Goal: Information Seeking & Learning: Learn about a topic

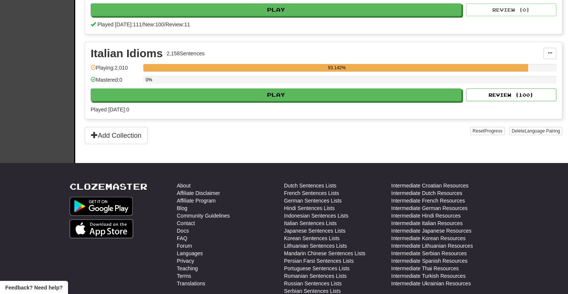
scroll to position [560, 0]
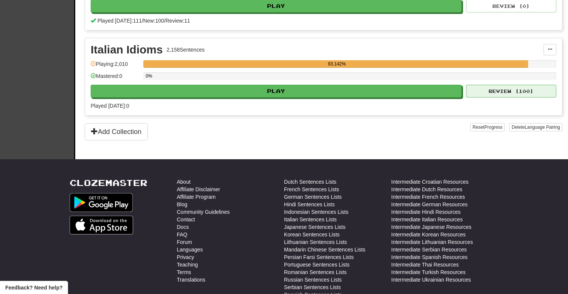
click at [489, 93] on button "Review ( 100 )" at bounding box center [511, 91] width 90 height 13
select select "***"
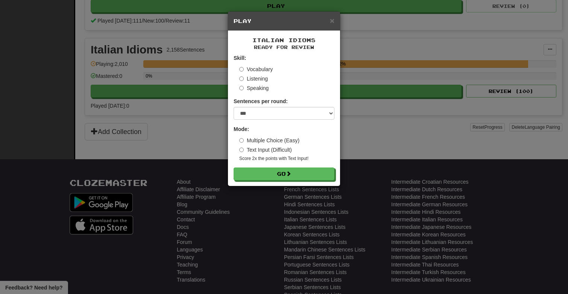
click at [276, 141] on label "Multiple Choice (Easy)" at bounding box center [269, 141] width 60 height 8
click at [279, 171] on button "Go" at bounding box center [284, 174] width 101 height 13
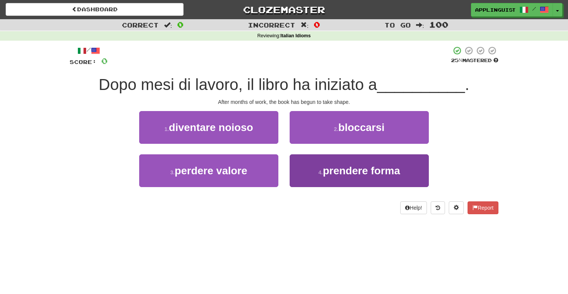
click at [313, 170] on button "4 . prendere forma" at bounding box center [359, 170] width 139 height 33
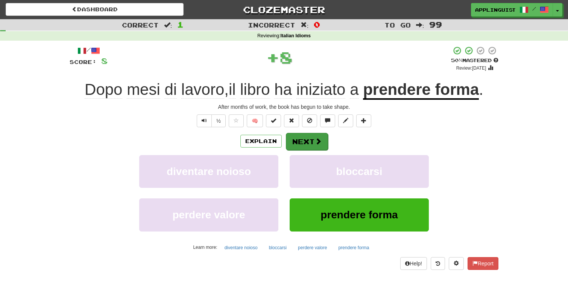
click at [305, 139] on button "Next" at bounding box center [307, 141] width 42 height 17
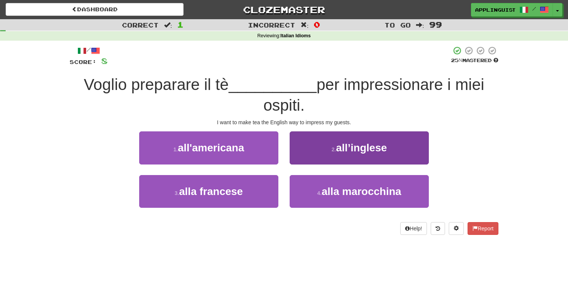
click at [316, 152] on button "2 . all’inglese" at bounding box center [359, 147] width 139 height 33
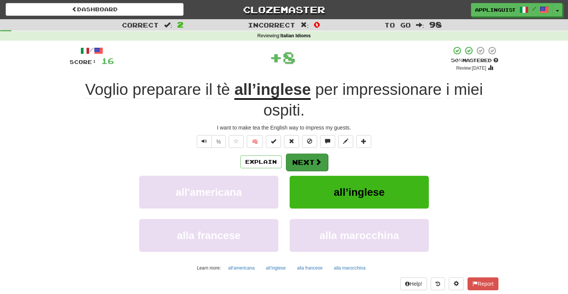
click at [315, 155] on button "Next" at bounding box center [307, 161] width 42 height 17
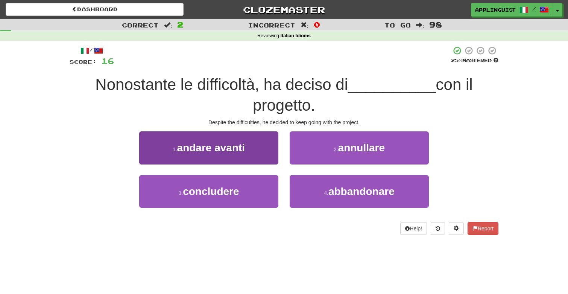
click at [249, 144] on button "1 . andare avanti" at bounding box center [208, 147] width 139 height 33
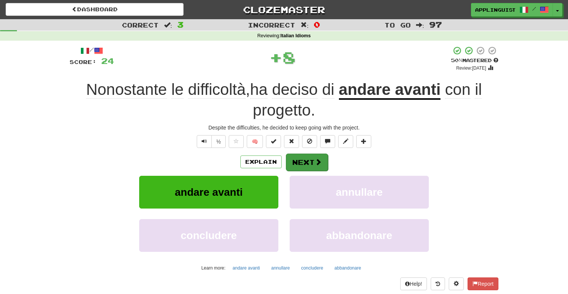
click at [304, 159] on button "Next" at bounding box center [307, 161] width 42 height 17
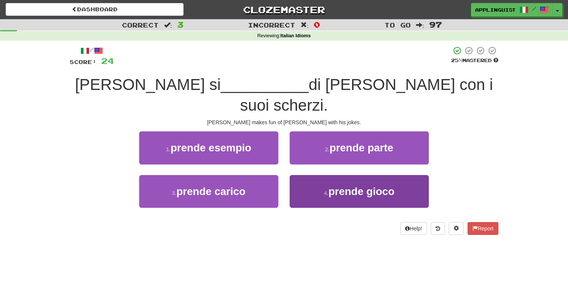
click at [308, 175] on button "4 . prende gioco" at bounding box center [359, 191] width 139 height 33
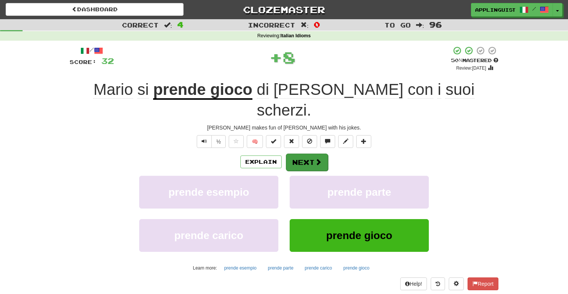
click at [301, 153] on button "Next" at bounding box center [307, 161] width 42 height 17
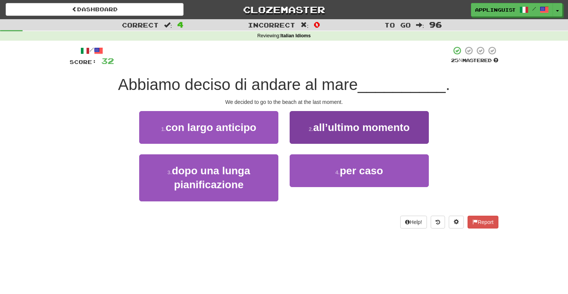
click at [317, 126] on span "all’ultimo momento" at bounding box center [361, 127] width 97 height 12
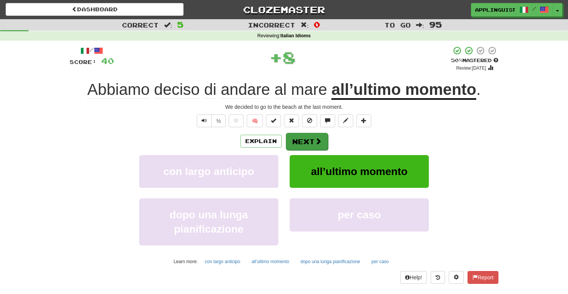
click at [311, 138] on button "Next" at bounding box center [307, 141] width 42 height 17
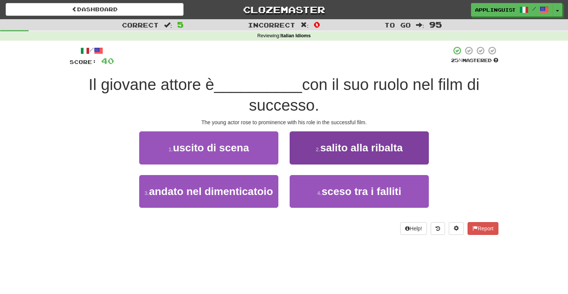
click at [321, 150] on span "salito alla ribalta" at bounding box center [361, 148] width 82 height 12
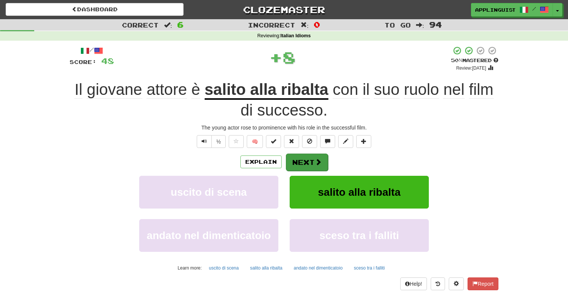
click at [314, 156] on button "Next" at bounding box center [307, 161] width 42 height 17
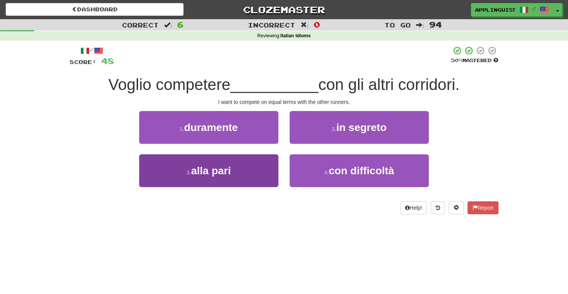
click at [240, 171] on button "3 . alla pari" at bounding box center [208, 170] width 139 height 33
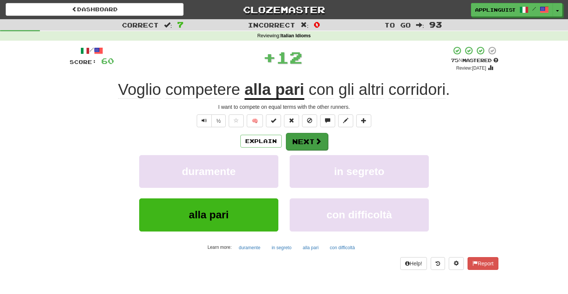
click at [304, 142] on button "Next" at bounding box center [307, 141] width 42 height 17
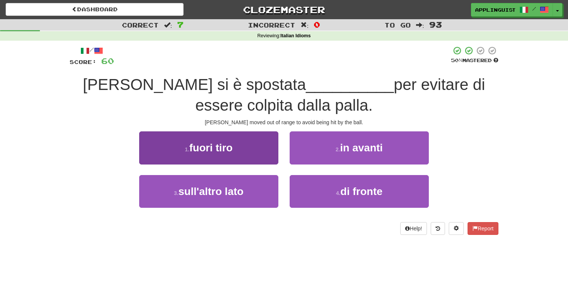
click at [240, 148] on button "1 . fuori tiro" at bounding box center [208, 147] width 139 height 33
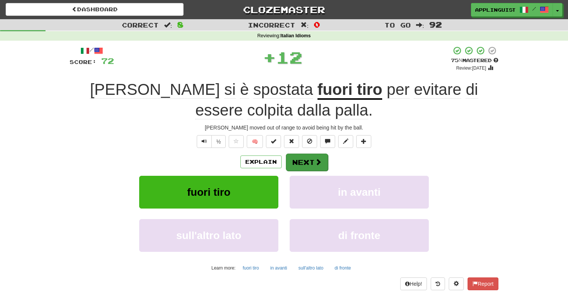
click at [307, 156] on button "Next" at bounding box center [307, 161] width 42 height 17
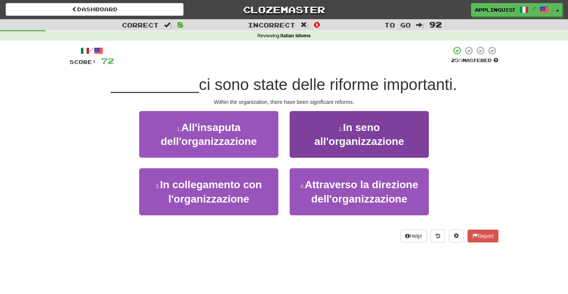
click at [314, 127] on button "2 . In seno all'organizzazione" at bounding box center [359, 134] width 139 height 47
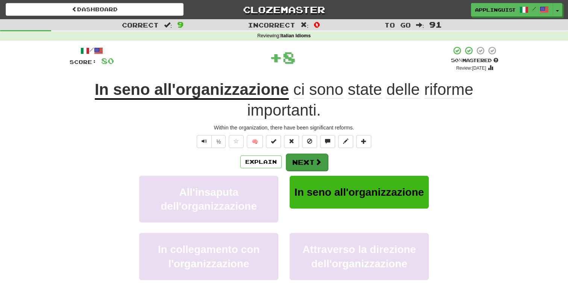
click at [313, 160] on button "Next" at bounding box center [307, 161] width 42 height 17
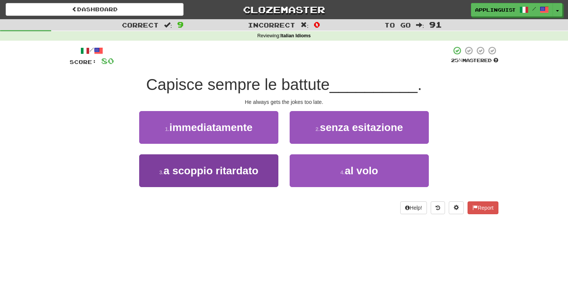
click at [252, 171] on span "a scoppio ritardato" at bounding box center [211, 171] width 95 height 12
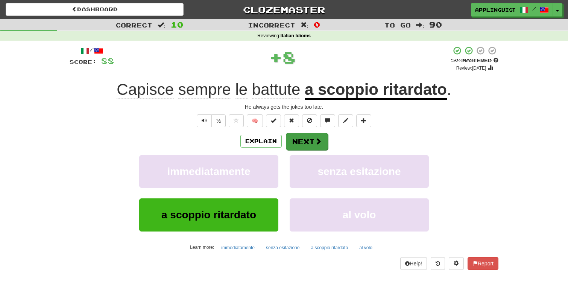
click at [305, 143] on button "Next" at bounding box center [307, 141] width 42 height 17
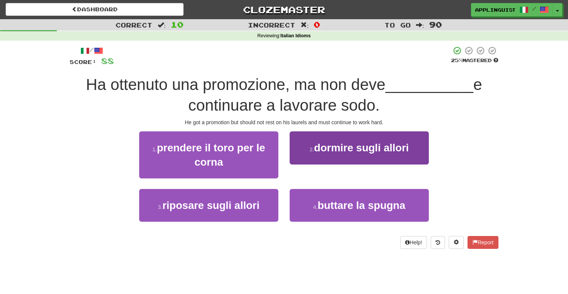
click at [311, 155] on button "2 . dormire sugli allori" at bounding box center [359, 147] width 139 height 33
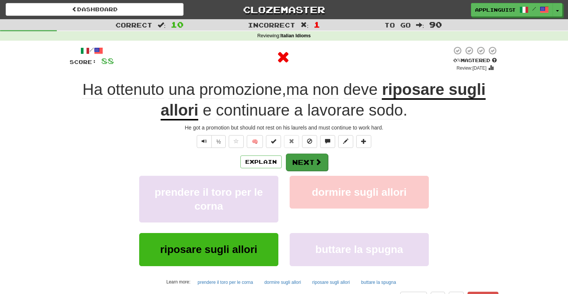
click at [306, 164] on button "Next" at bounding box center [307, 161] width 42 height 17
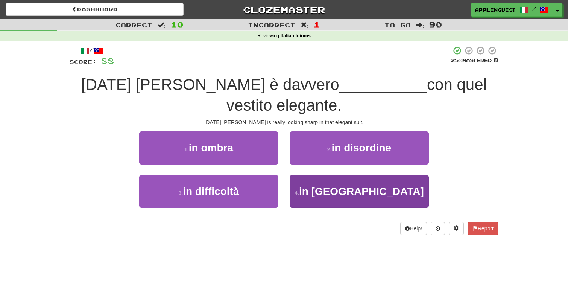
click at [312, 175] on button "4 . in tiro" at bounding box center [359, 191] width 139 height 33
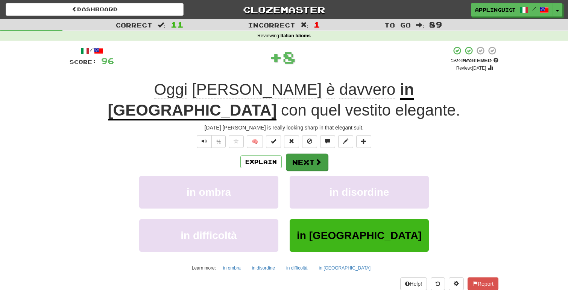
click at [306, 153] on button "Next" at bounding box center [307, 161] width 42 height 17
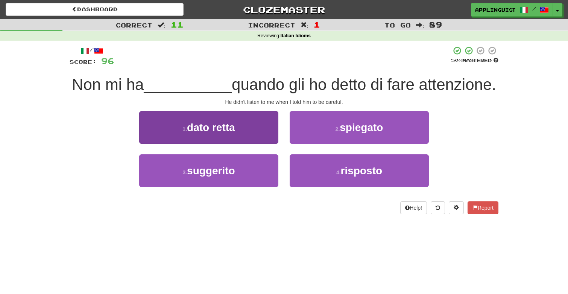
click at [251, 124] on button "1 . dato retta" at bounding box center [208, 127] width 139 height 33
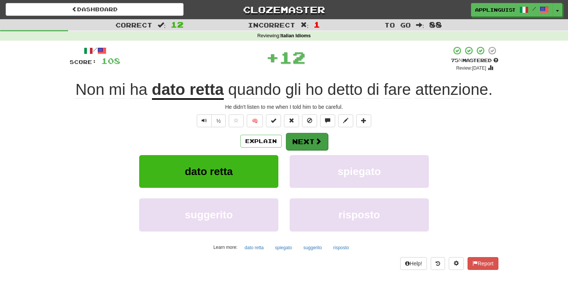
click at [307, 144] on button "Next" at bounding box center [307, 141] width 42 height 17
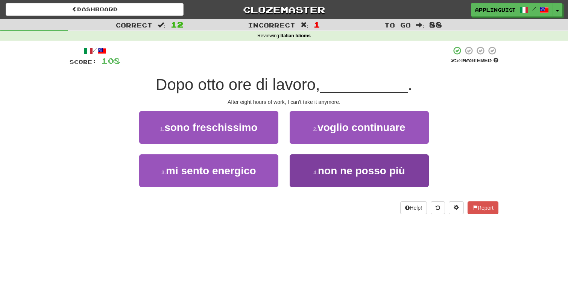
click at [303, 166] on button "4 . non ne posso più" at bounding box center [359, 170] width 139 height 33
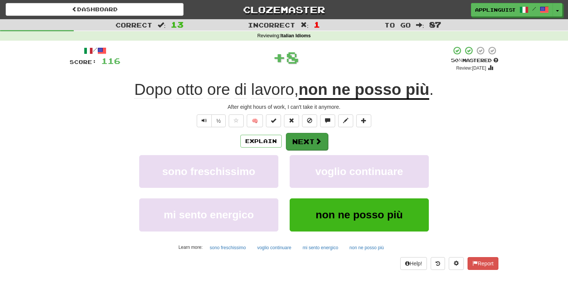
click at [301, 143] on button "Next" at bounding box center [307, 141] width 42 height 17
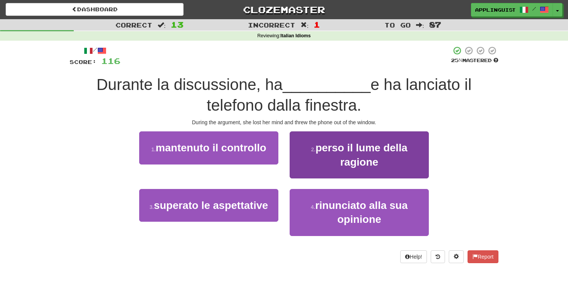
click at [319, 142] on span "perso il lume della ragione" at bounding box center [362, 155] width 92 height 26
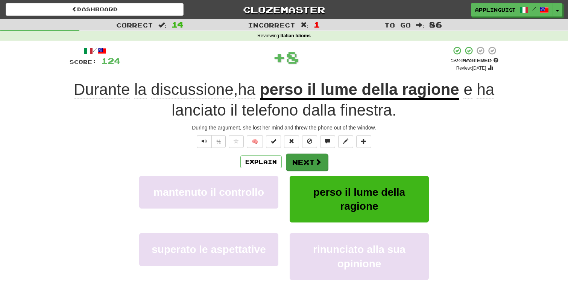
click at [311, 159] on button "Next" at bounding box center [307, 161] width 42 height 17
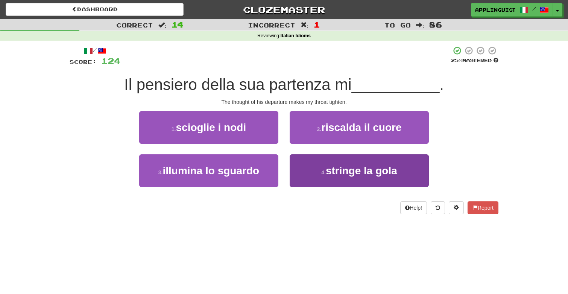
click at [308, 167] on button "4 . stringe la gola" at bounding box center [359, 170] width 139 height 33
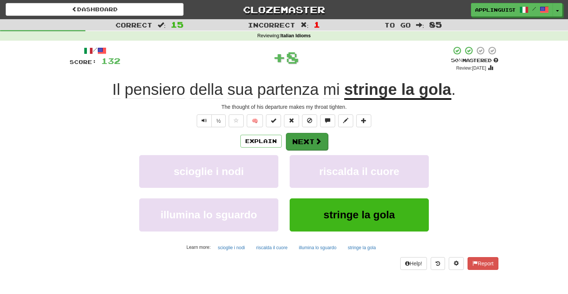
click at [300, 136] on button "Next" at bounding box center [307, 141] width 42 height 17
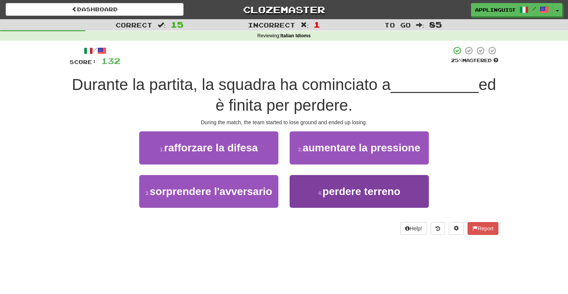
click at [311, 183] on button "4 . perdere terreno" at bounding box center [359, 191] width 139 height 33
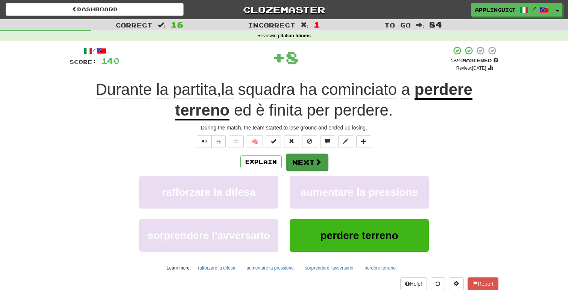
click at [307, 158] on button "Next" at bounding box center [307, 161] width 42 height 17
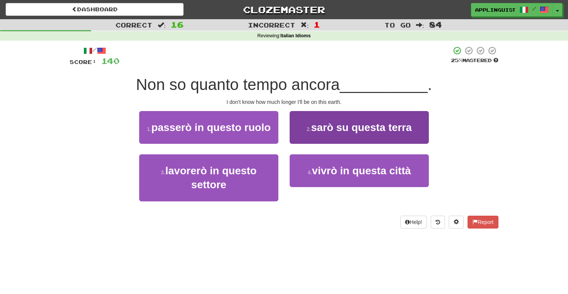
click at [308, 130] on small "2 ." at bounding box center [309, 129] width 5 height 6
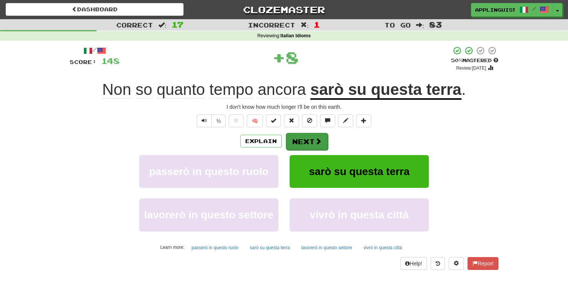
click at [308, 135] on button "Next" at bounding box center [307, 141] width 42 height 17
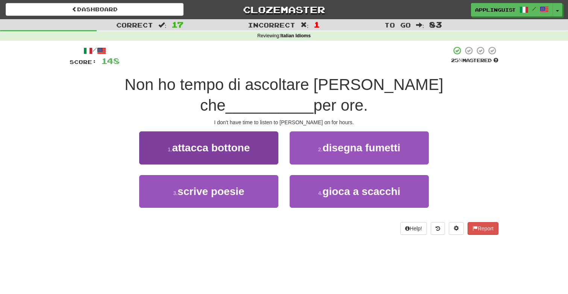
click at [257, 131] on button "1 . attacca bottone" at bounding box center [208, 147] width 139 height 33
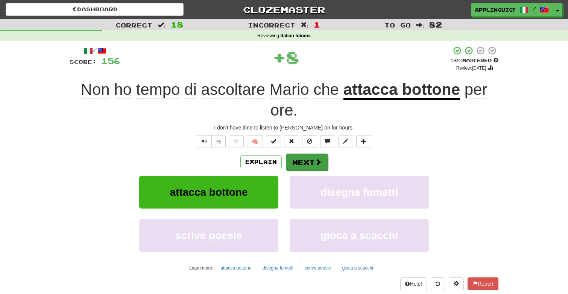
click at [306, 155] on button "Next" at bounding box center [307, 161] width 42 height 17
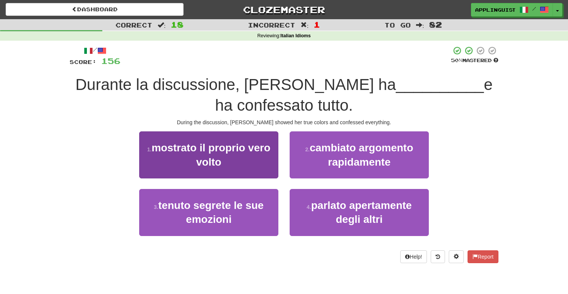
click at [240, 153] on button "1 . mostrato il proprio vero volto" at bounding box center [208, 154] width 139 height 47
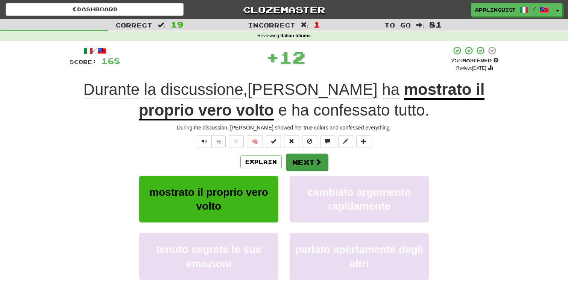
click at [300, 158] on button "Next" at bounding box center [307, 161] width 42 height 17
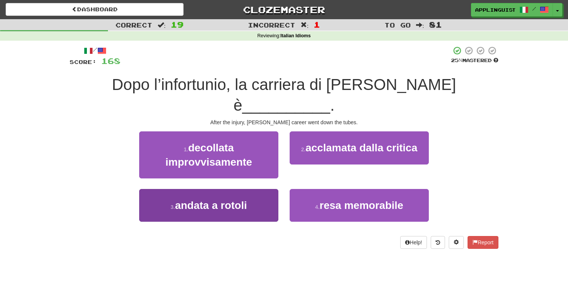
click at [241, 192] on button "3 . andata a rotoli" at bounding box center [208, 205] width 139 height 33
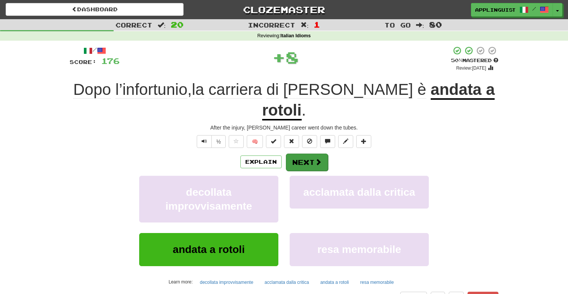
click at [303, 153] on button "Next" at bounding box center [307, 161] width 42 height 17
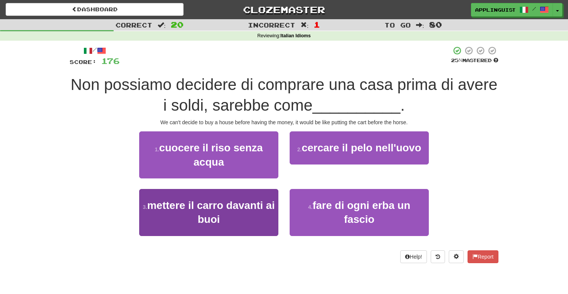
click at [253, 209] on span "mettere il carro davanti ai buoi" at bounding box center [210, 212] width 127 height 26
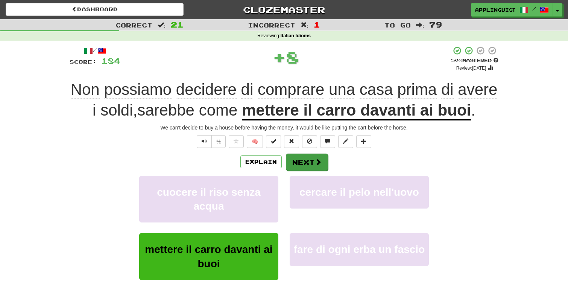
click at [302, 171] on button "Next" at bounding box center [307, 161] width 42 height 17
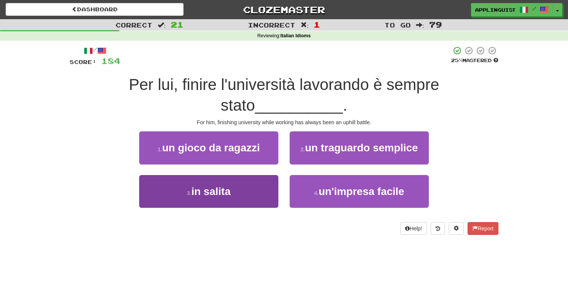
click at [241, 184] on button "3 . in salita" at bounding box center [208, 191] width 139 height 33
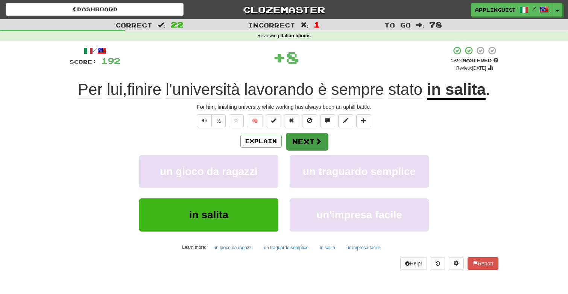
click at [296, 141] on button "Next" at bounding box center [307, 141] width 42 height 17
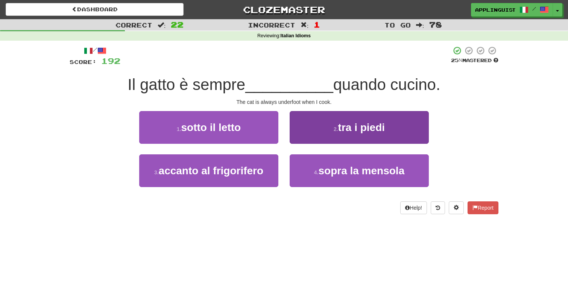
click at [319, 119] on button "2 . tra i piedi" at bounding box center [359, 127] width 139 height 33
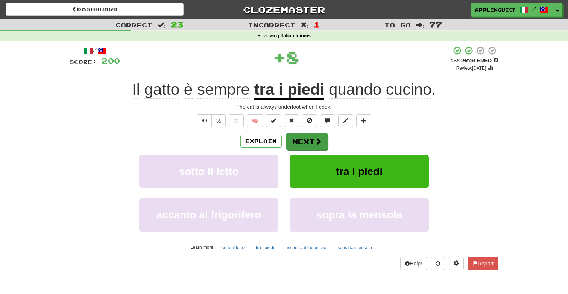
click at [313, 135] on button "Next" at bounding box center [307, 141] width 42 height 17
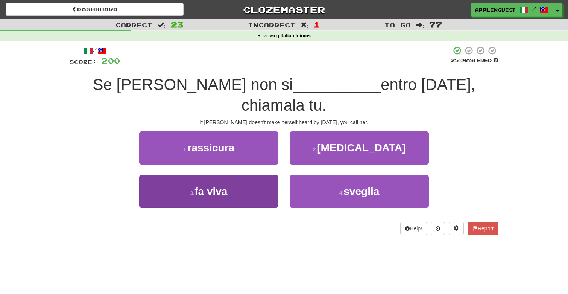
click at [250, 175] on button "3 . fa viva" at bounding box center [208, 191] width 139 height 33
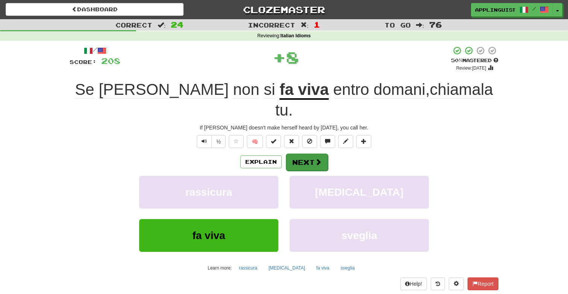
click at [299, 153] on button "Next" at bounding box center [307, 161] width 42 height 17
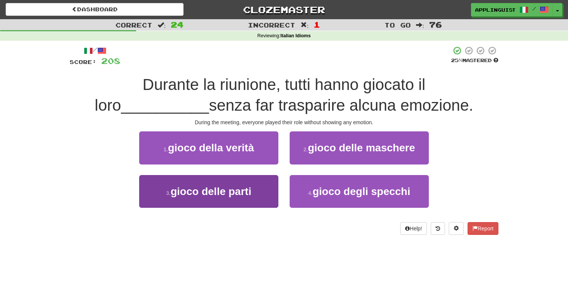
click at [258, 186] on button "3 . gioco delle parti" at bounding box center [208, 191] width 139 height 33
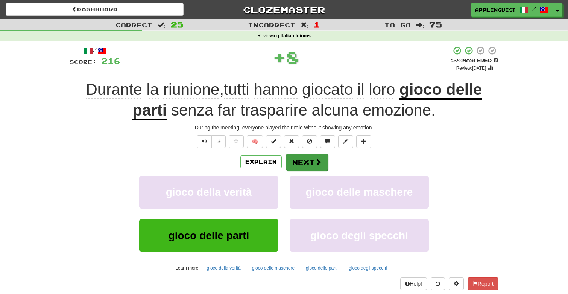
click at [294, 162] on button "Next" at bounding box center [307, 161] width 42 height 17
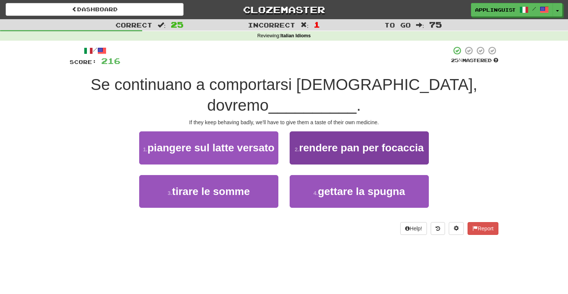
click at [325, 142] on span "rendere pan per focaccia" at bounding box center [361, 148] width 124 height 12
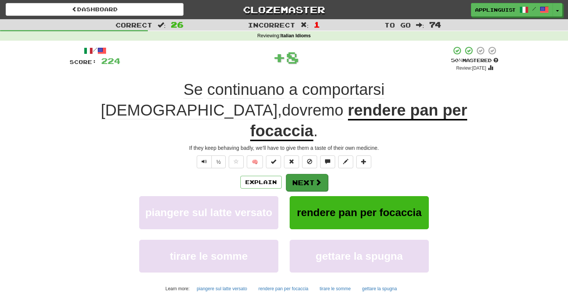
click at [298, 174] on button "Next" at bounding box center [307, 182] width 42 height 17
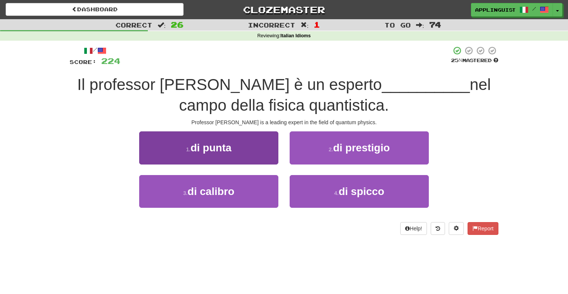
click at [256, 145] on button "1 . di punta" at bounding box center [208, 147] width 139 height 33
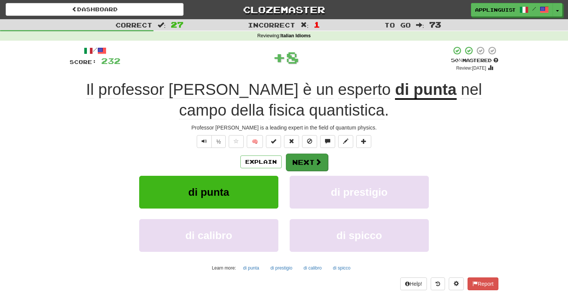
click at [302, 161] on button "Next" at bounding box center [307, 161] width 42 height 17
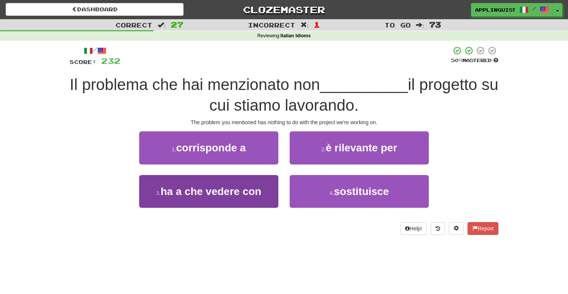
click at [255, 183] on button "3 . ha a che vedere con" at bounding box center [208, 191] width 139 height 33
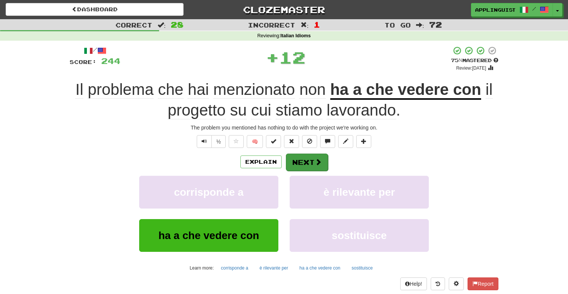
click at [302, 159] on button "Next" at bounding box center [307, 161] width 42 height 17
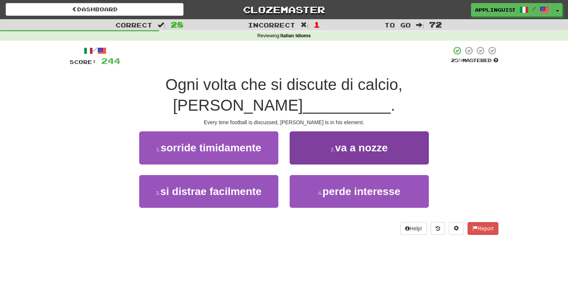
click at [316, 131] on button "2 . va a nozze" at bounding box center [359, 147] width 139 height 33
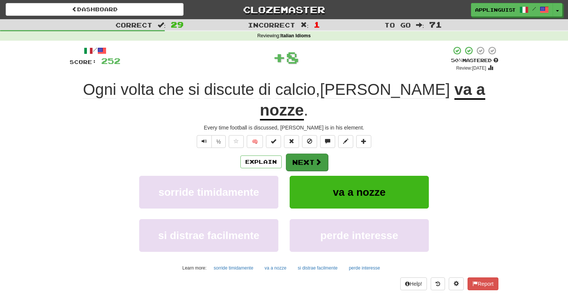
click at [304, 153] on button "Next" at bounding box center [307, 161] width 42 height 17
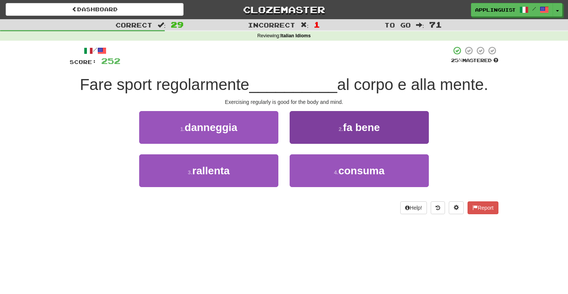
click at [324, 134] on button "2 . fa bene" at bounding box center [359, 127] width 139 height 33
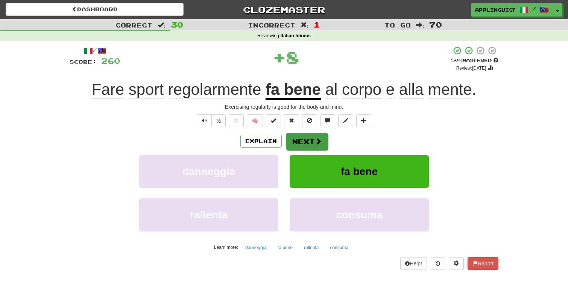
click at [311, 135] on button "Next" at bounding box center [307, 141] width 42 height 17
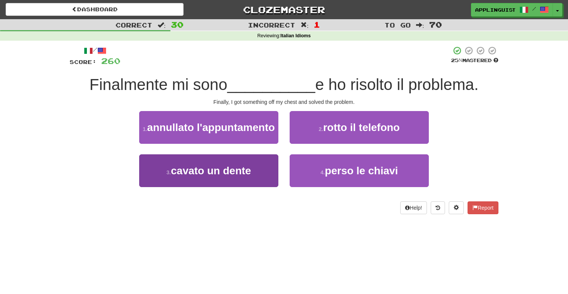
click at [249, 176] on span "cavato un dente" at bounding box center [211, 171] width 80 height 12
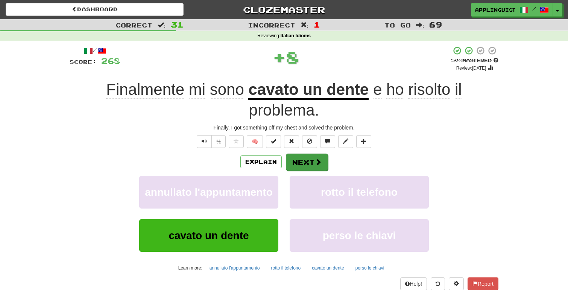
click at [309, 154] on button "Next" at bounding box center [307, 161] width 42 height 17
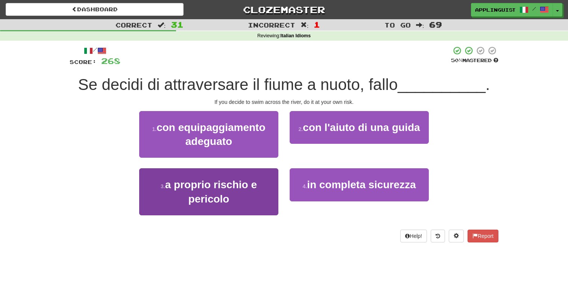
click at [261, 187] on button "3 . a proprio rischio e pericolo" at bounding box center [208, 191] width 139 height 47
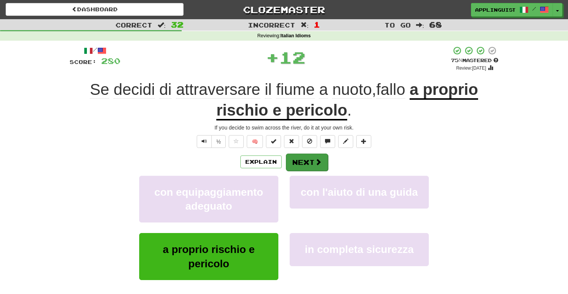
click at [306, 163] on button "Next" at bounding box center [307, 161] width 42 height 17
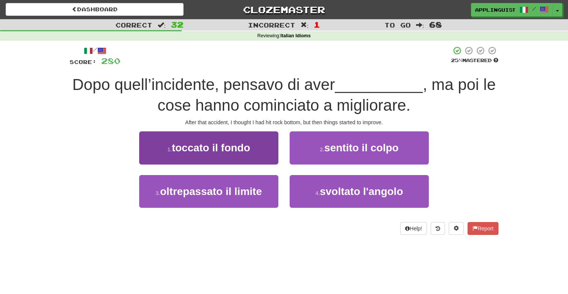
click at [254, 146] on button "1 . toccato il fondo" at bounding box center [208, 147] width 139 height 33
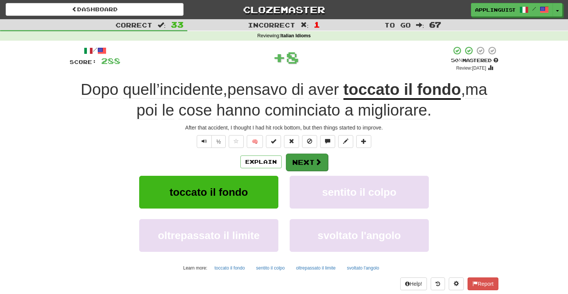
click at [308, 160] on button "Next" at bounding box center [307, 161] width 42 height 17
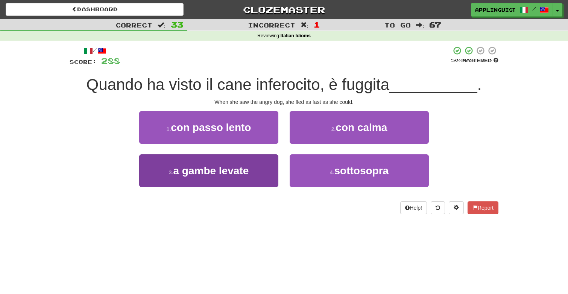
click at [252, 170] on button "3 . a gambe levate" at bounding box center [208, 170] width 139 height 33
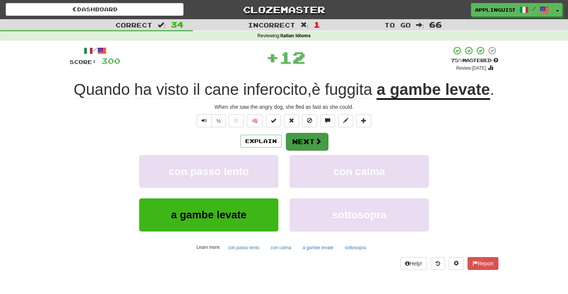
click at [306, 150] on button "Next" at bounding box center [307, 141] width 42 height 17
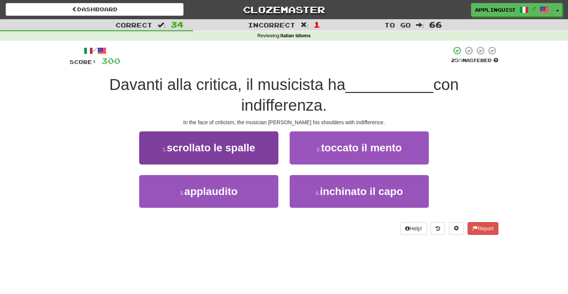
click at [252, 154] on button "1 . scrollato le spalle" at bounding box center [208, 147] width 139 height 33
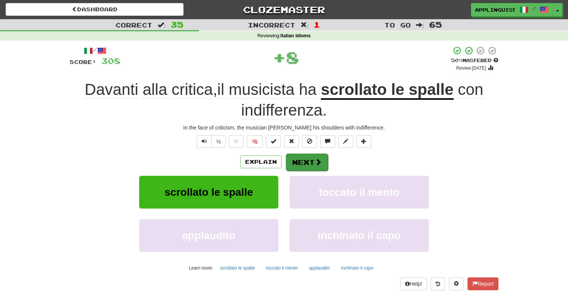
click at [301, 162] on button "Next" at bounding box center [307, 161] width 42 height 17
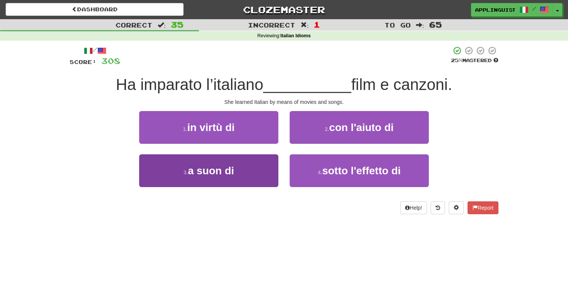
click at [236, 164] on button "3 . a suon di" at bounding box center [208, 170] width 139 height 33
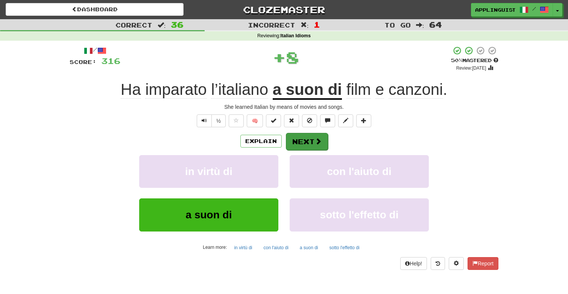
click at [294, 138] on button "Next" at bounding box center [307, 141] width 42 height 17
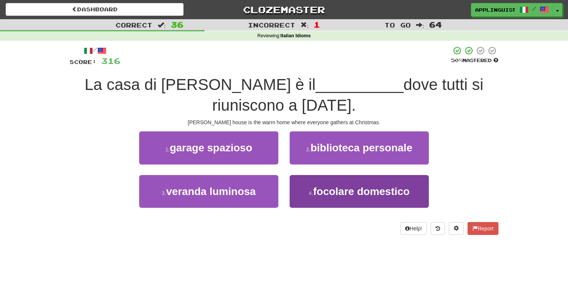
click at [333, 189] on span "focolare domestico" at bounding box center [361, 191] width 97 height 12
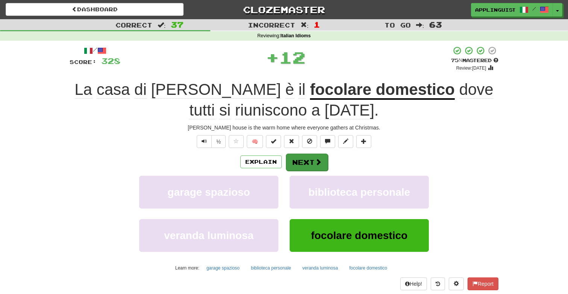
click at [317, 156] on button "Next" at bounding box center [307, 161] width 42 height 17
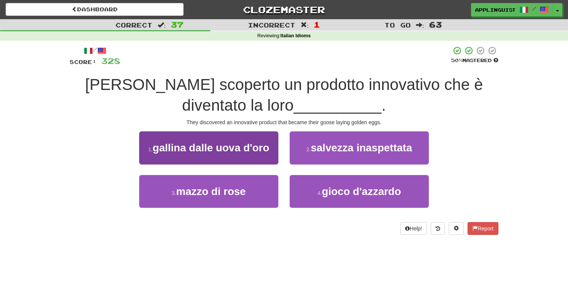
click at [253, 153] on button "1 . gallina dalle uova d'oro" at bounding box center [208, 147] width 139 height 33
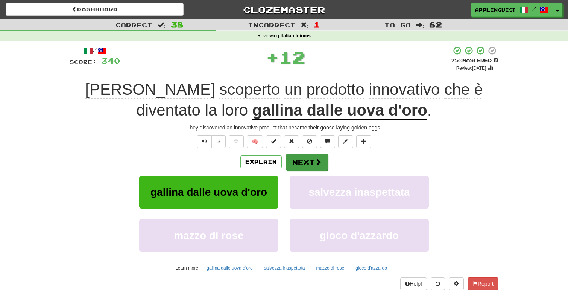
click at [302, 166] on button "Next" at bounding box center [307, 161] width 42 height 17
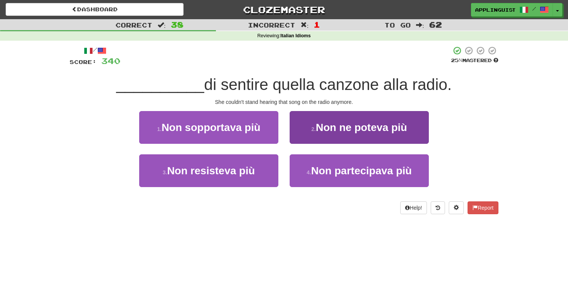
click at [316, 119] on button "2 . Non ne poteva più" at bounding box center [359, 127] width 139 height 33
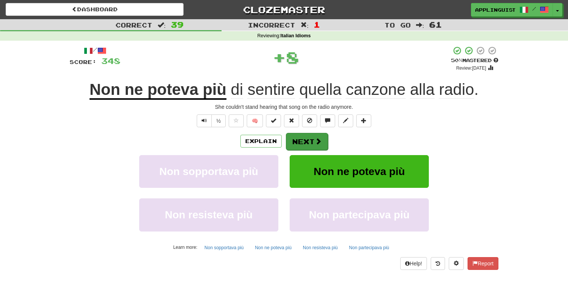
click at [311, 146] on button "Next" at bounding box center [307, 141] width 42 height 17
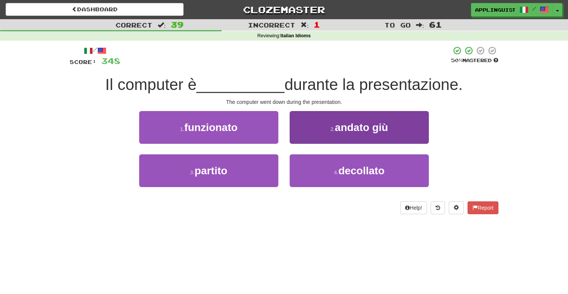
click at [312, 117] on button "2 . andato giù" at bounding box center [359, 127] width 139 height 33
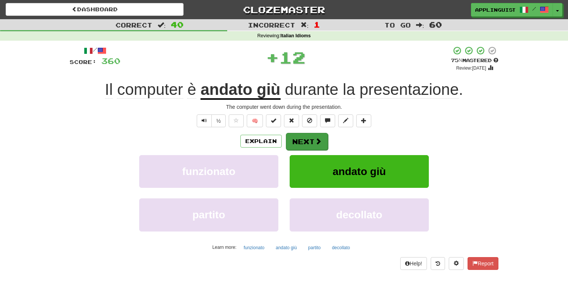
click at [305, 135] on button "Next" at bounding box center [307, 141] width 42 height 17
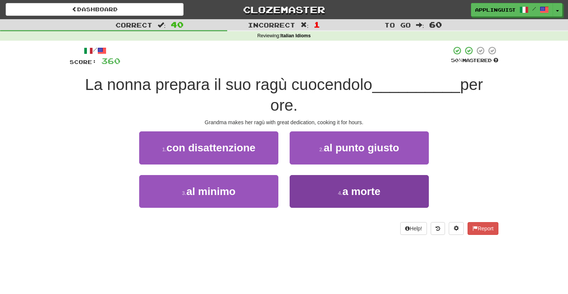
click at [332, 197] on button "4 . a morte" at bounding box center [359, 191] width 139 height 33
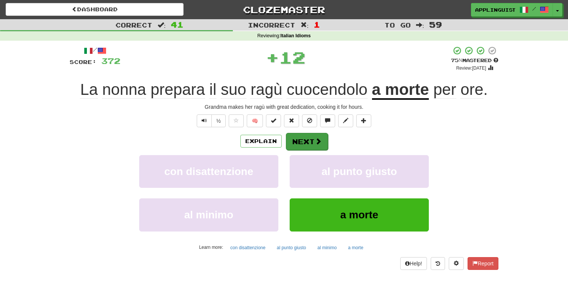
click at [313, 135] on button "Next" at bounding box center [307, 141] width 42 height 17
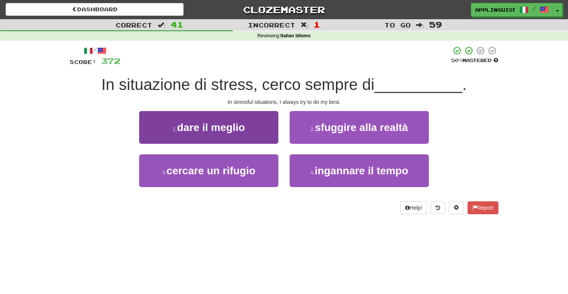
click at [242, 123] on span "dare il meglio" at bounding box center [211, 127] width 68 height 12
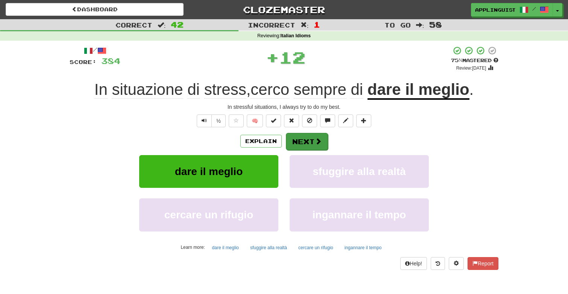
click at [291, 142] on button "Next" at bounding box center [307, 141] width 42 height 17
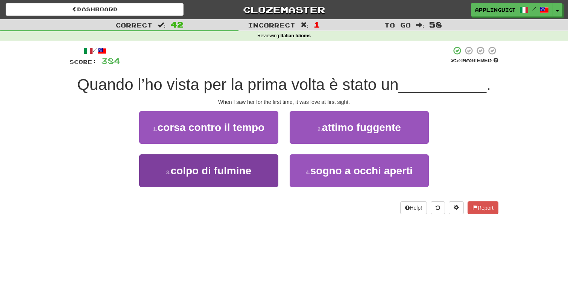
click at [231, 169] on span "colpo di fulmine" at bounding box center [211, 171] width 81 height 12
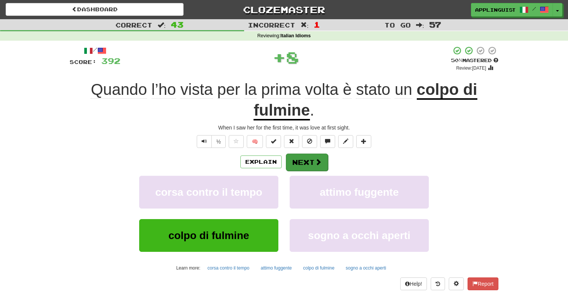
click at [304, 162] on button "Next" at bounding box center [307, 161] width 42 height 17
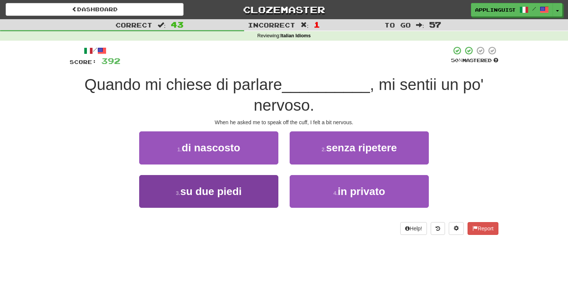
click at [240, 191] on span "su due piedi" at bounding box center [210, 191] width 61 height 12
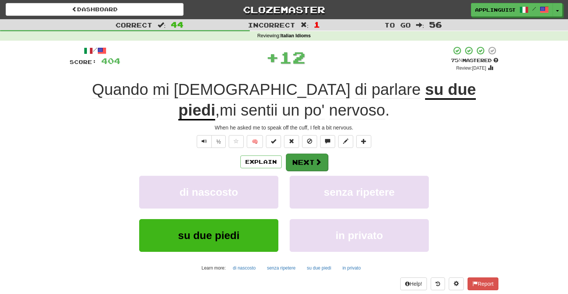
click at [302, 162] on button "Next" at bounding box center [307, 161] width 42 height 17
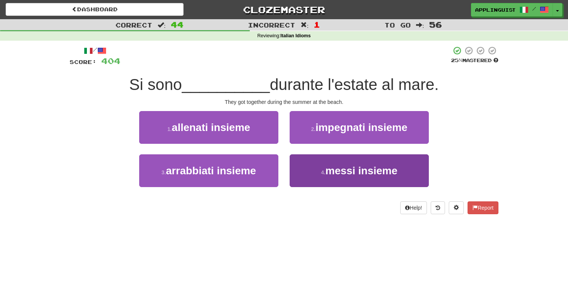
click at [333, 171] on span "messi insieme" at bounding box center [361, 171] width 72 height 12
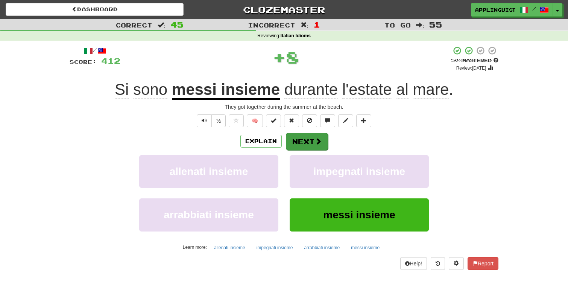
click at [321, 143] on span at bounding box center [318, 141] width 7 height 7
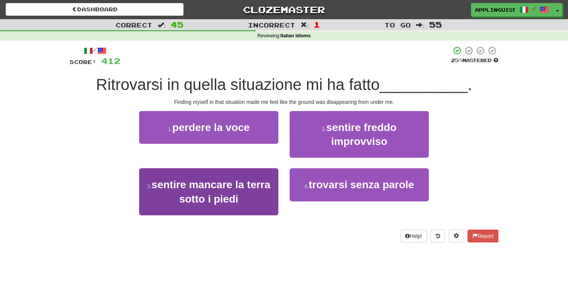
click at [266, 179] on span "sentire mancare la terra sotto i piedi" at bounding box center [211, 192] width 119 height 26
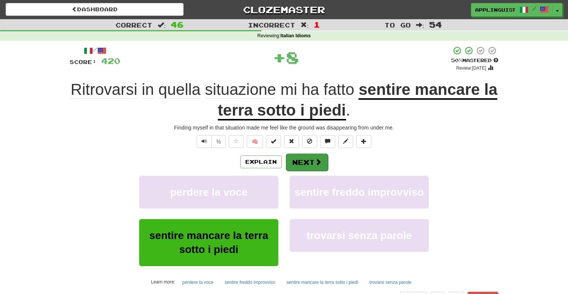
click at [322, 162] on button "Next" at bounding box center [307, 161] width 42 height 17
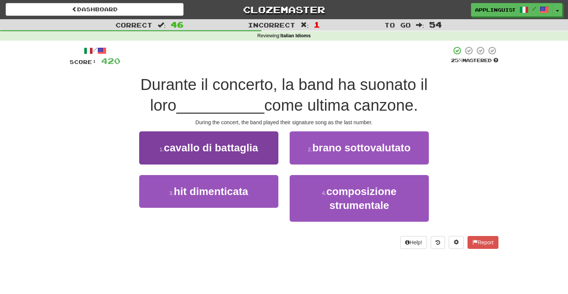
click at [260, 145] on button "1 . cavallo di battaglia" at bounding box center [208, 147] width 139 height 33
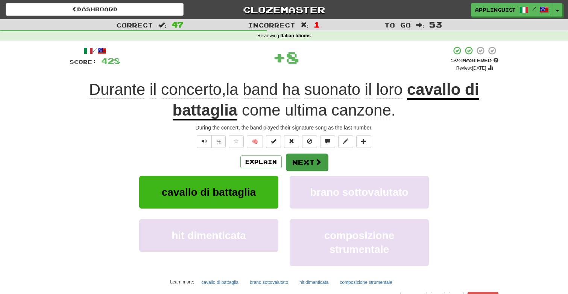
click at [303, 158] on button "Next" at bounding box center [307, 161] width 42 height 17
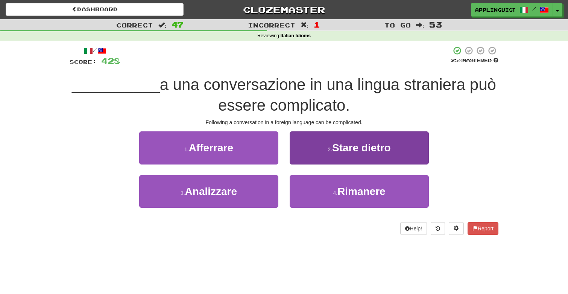
click at [334, 152] on span "Stare dietro" at bounding box center [361, 148] width 59 height 12
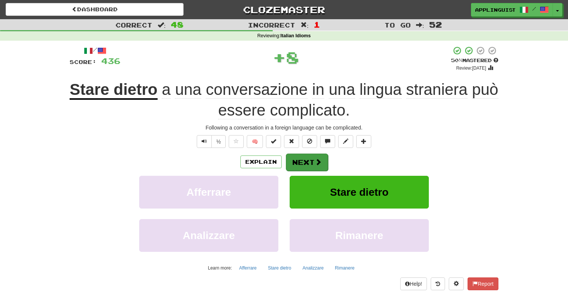
click at [315, 159] on span at bounding box center [318, 161] width 7 height 7
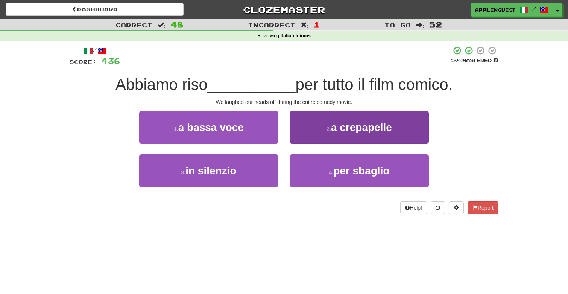
click at [322, 119] on button "2 . a crepapelle" at bounding box center [359, 127] width 139 height 33
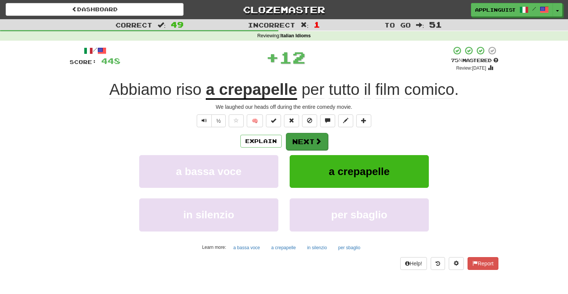
click at [312, 145] on button "Next" at bounding box center [307, 141] width 42 height 17
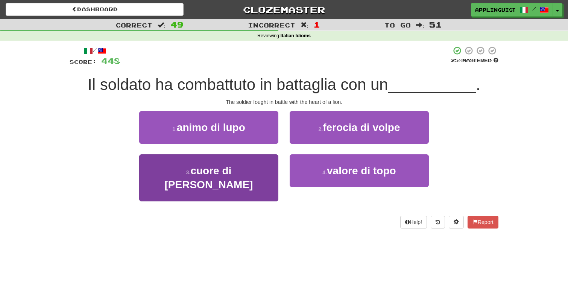
click at [269, 171] on button "3 . cuore di leone" at bounding box center [208, 177] width 139 height 47
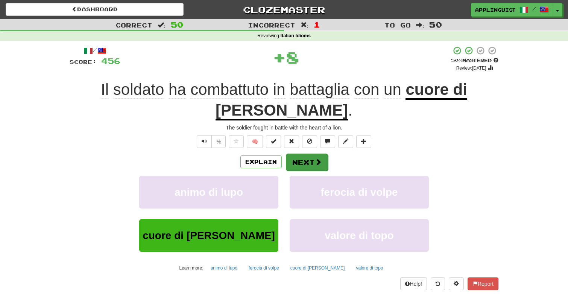
click at [313, 153] on button "Next" at bounding box center [307, 161] width 42 height 17
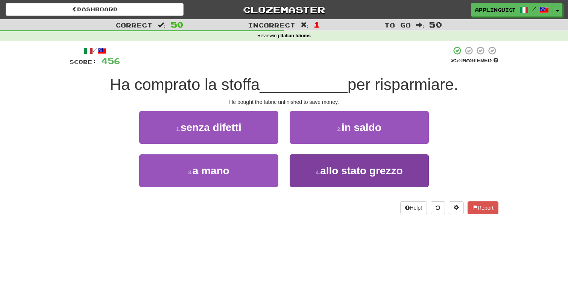
click at [324, 156] on button "4 . allo stato grezzo" at bounding box center [359, 170] width 139 height 33
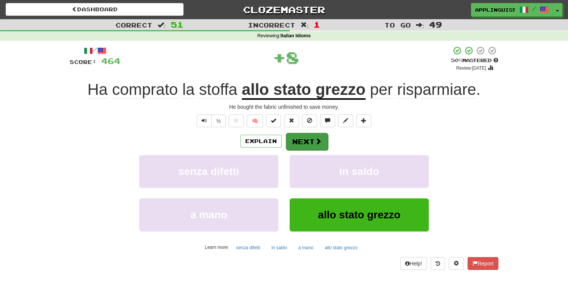
click at [312, 133] on button "Next" at bounding box center [307, 141] width 42 height 17
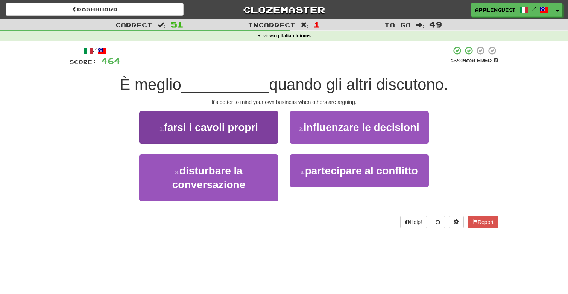
click at [263, 125] on button "1 . farsi i cavoli propri" at bounding box center [208, 127] width 139 height 33
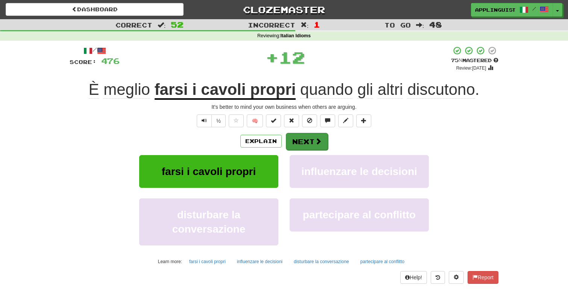
click at [320, 146] on button "Next" at bounding box center [307, 141] width 42 height 17
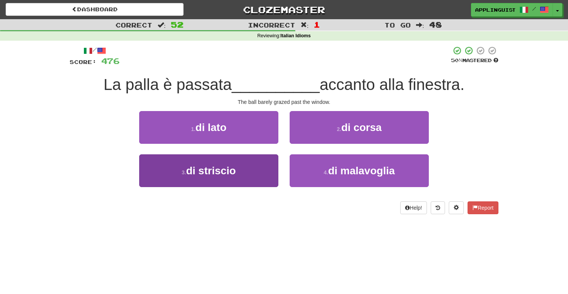
click at [251, 164] on button "3 . di striscio" at bounding box center [208, 170] width 139 height 33
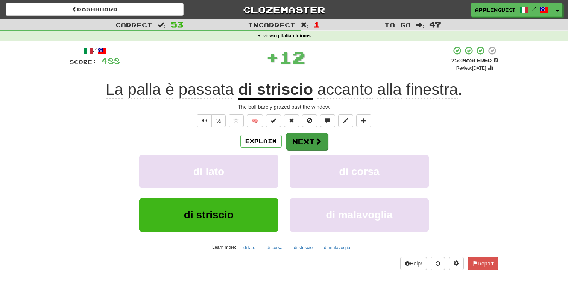
click at [305, 140] on button "Next" at bounding box center [307, 141] width 42 height 17
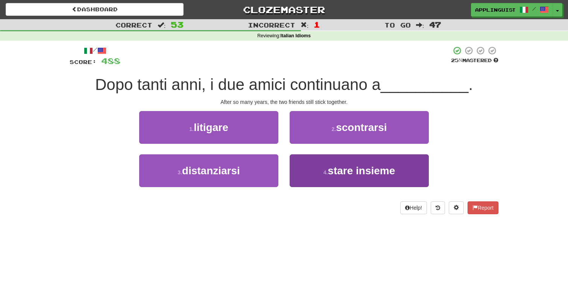
click at [327, 175] on button "4 . stare insieme" at bounding box center [359, 170] width 139 height 33
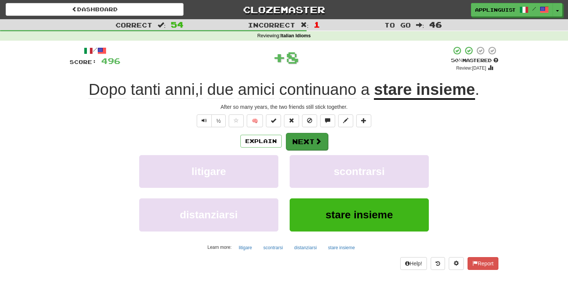
click at [312, 140] on button "Next" at bounding box center [307, 141] width 42 height 17
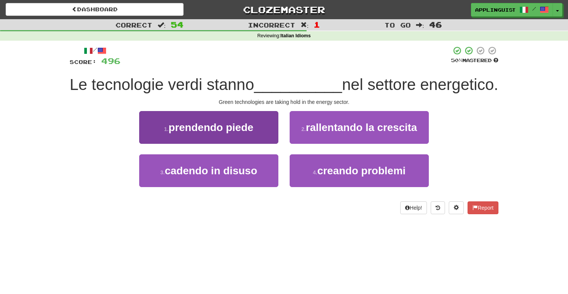
click at [236, 133] on span "prendendo piede" at bounding box center [210, 127] width 85 height 12
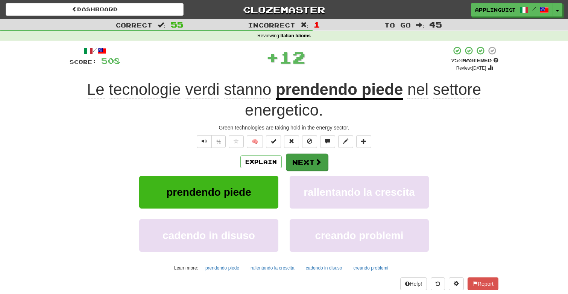
click at [311, 160] on button "Next" at bounding box center [307, 161] width 42 height 17
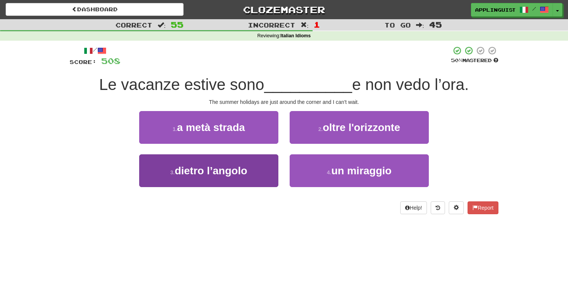
click at [253, 162] on button "3 . dietro l’angolo" at bounding box center [208, 170] width 139 height 33
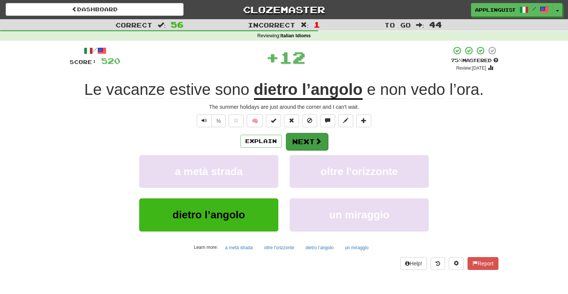
click at [302, 140] on button "Next" at bounding box center [307, 141] width 42 height 17
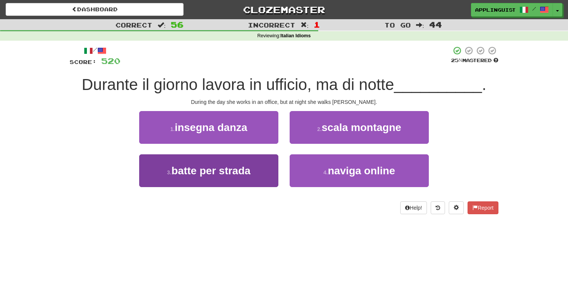
click at [237, 170] on span "batte per strada" at bounding box center [210, 171] width 79 height 12
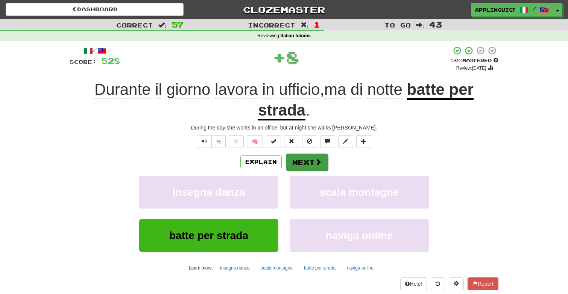
click at [299, 160] on button "Next" at bounding box center [307, 161] width 42 height 17
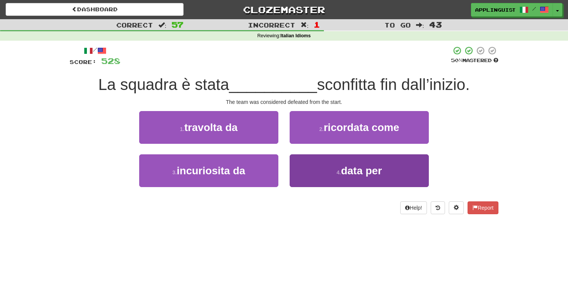
click at [328, 164] on button "4 . data per" at bounding box center [359, 170] width 139 height 33
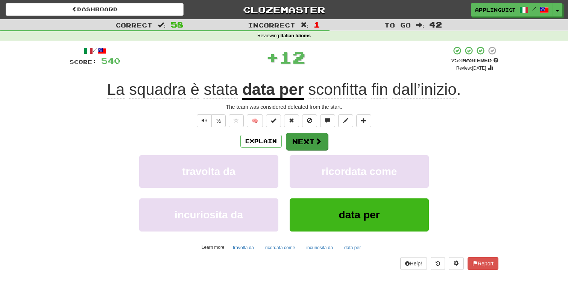
click at [316, 138] on span at bounding box center [318, 141] width 7 height 7
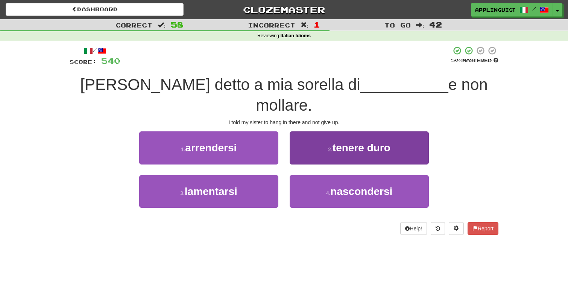
click at [330, 131] on button "2 . tenere duro" at bounding box center [359, 147] width 139 height 33
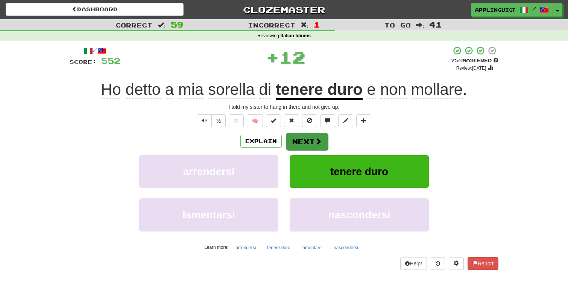
click at [320, 140] on span at bounding box center [318, 141] width 7 height 7
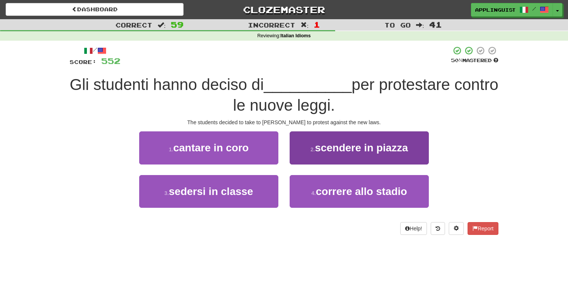
click at [343, 148] on span "scendere in piazza" at bounding box center [361, 148] width 93 height 12
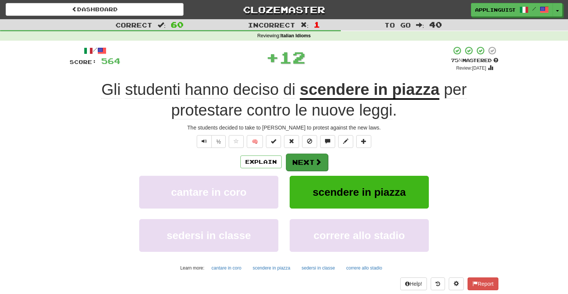
click at [316, 158] on span at bounding box center [318, 161] width 7 height 7
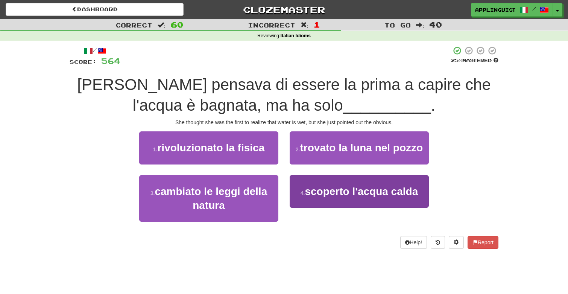
click at [323, 186] on span "scoperto l'acqua calda" at bounding box center [361, 191] width 113 height 12
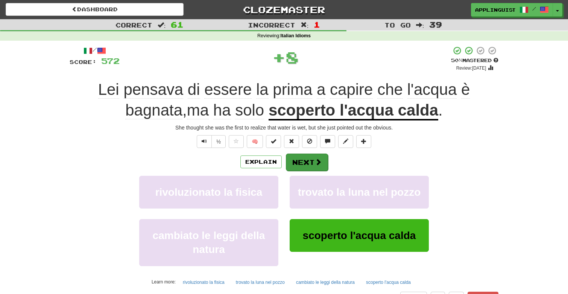
click at [313, 161] on button "Next" at bounding box center [307, 161] width 42 height 17
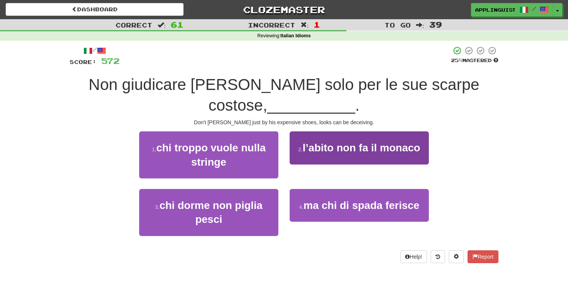
click at [325, 150] on span "l’abito non fa il monaco" at bounding box center [362, 148] width 118 height 12
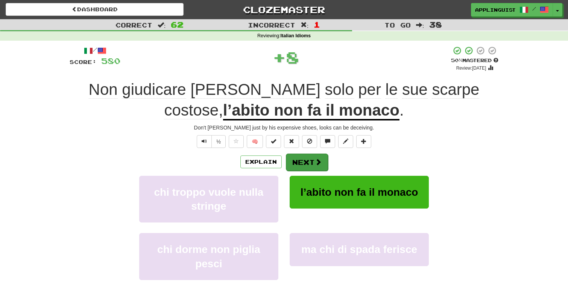
click at [310, 158] on button "Next" at bounding box center [307, 161] width 42 height 17
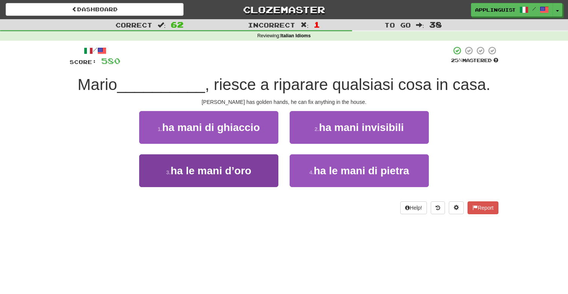
click at [249, 159] on button "3 . ha le mani d’oro" at bounding box center [208, 170] width 139 height 33
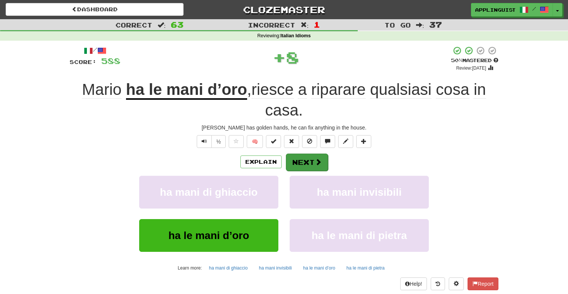
click at [289, 157] on button "Next" at bounding box center [307, 161] width 42 height 17
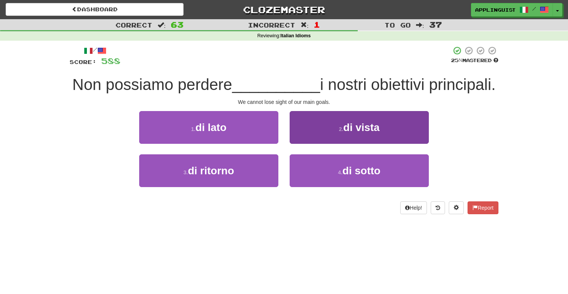
click at [311, 128] on button "2 . di vista" at bounding box center [359, 127] width 139 height 33
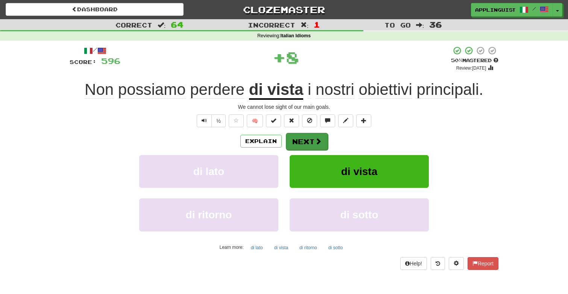
click at [308, 136] on button "Next" at bounding box center [307, 141] width 42 height 17
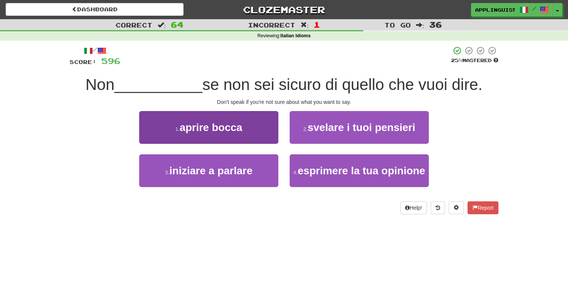
click at [231, 133] on button "1 . aprire bocca" at bounding box center [208, 127] width 139 height 33
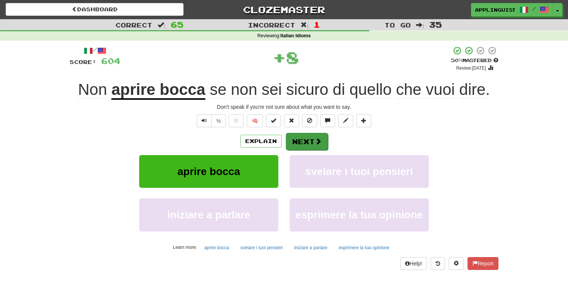
click at [307, 144] on button "Next" at bounding box center [307, 141] width 42 height 17
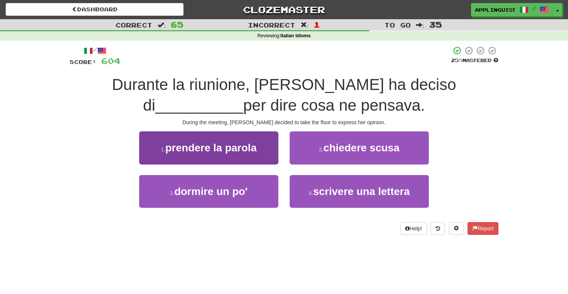
click at [248, 152] on span "prendere la parola" at bounding box center [210, 148] width 91 height 12
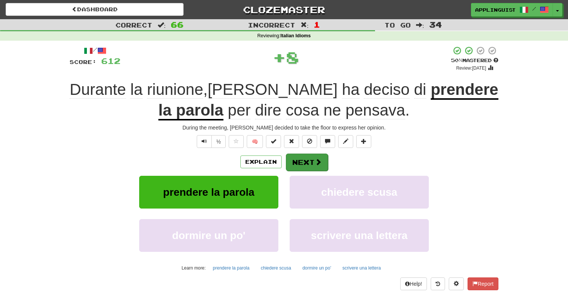
click at [315, 159] on span at bounding box center [318, 161] width 7 height 7
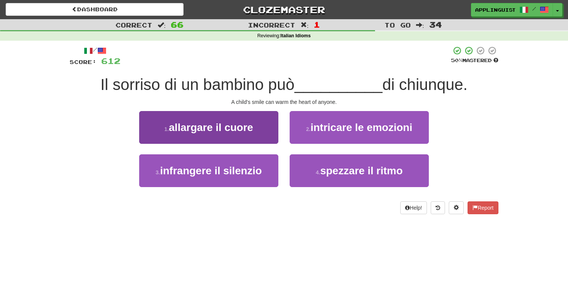
click at [253, 130] on span "allargare il cuore" at bounding box center [211, 127] width 84 height 12
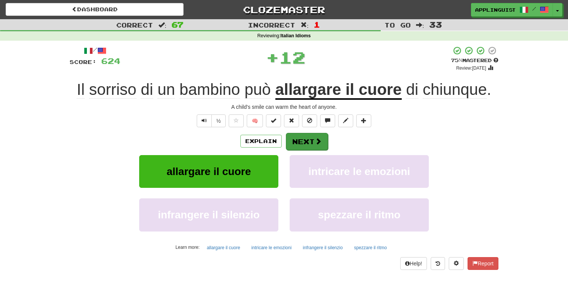
click at [308, 145] on button "Next" at bounding box center [307, 141] width 42 height 17
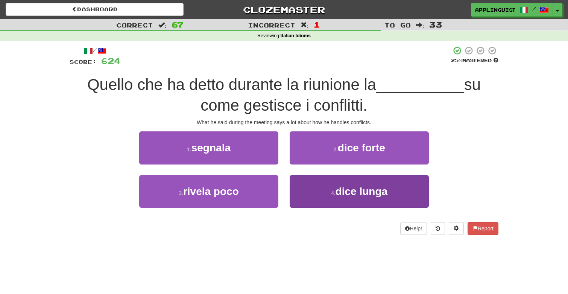
click at [345, 187] on span "dice lunga" at bounding box center [361, 191] width 52 height 12
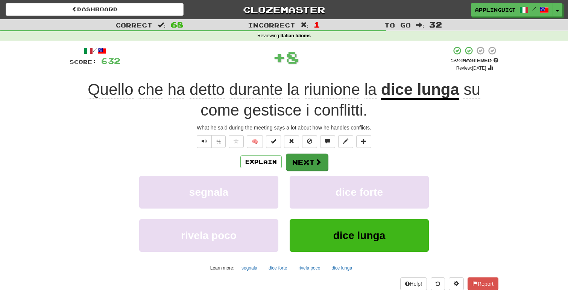
click at [315, 158] on span at bounding box center [318, 161] width 7 height 7
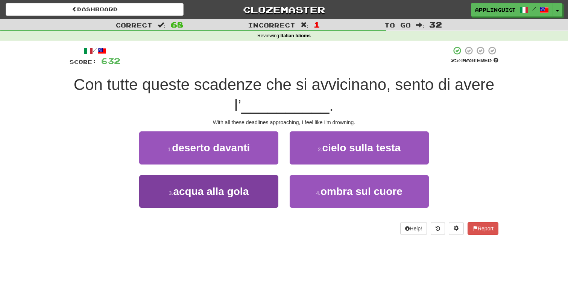
click at [240, 192] on span "acqua alla gola" at bounding box center [211, 191] width 76 height 12
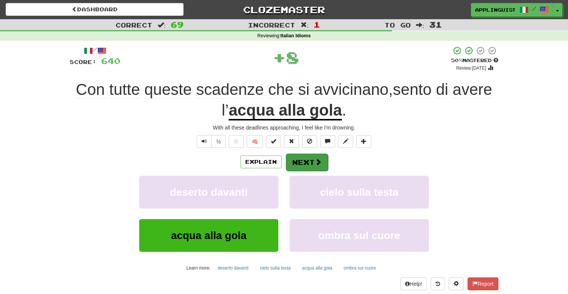
click at [301, 162] on button "Next" at bounding box center [307, 161] width 42 height 17
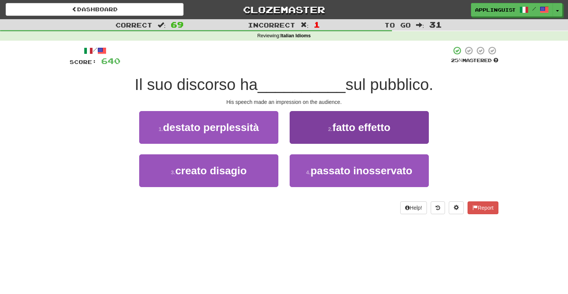
click at [302, 119] on button "2 . fatto effetto" at bounding box center [359, 127] width 139 height 33
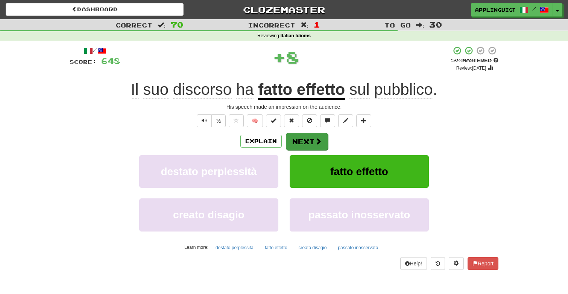
click at [295, 137] on button "Next" at bounding box center [307, 141] width 42 height 17
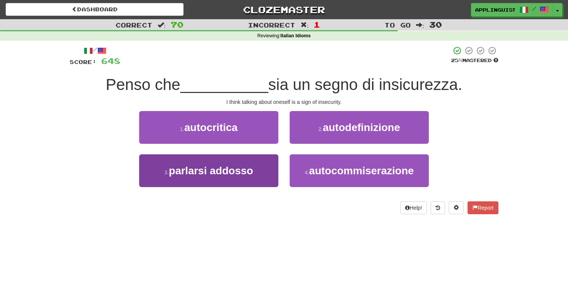
click at [254, 165] on button "3 . parlarsi addosso" at bounding box center [208, 170] width 139 height 33
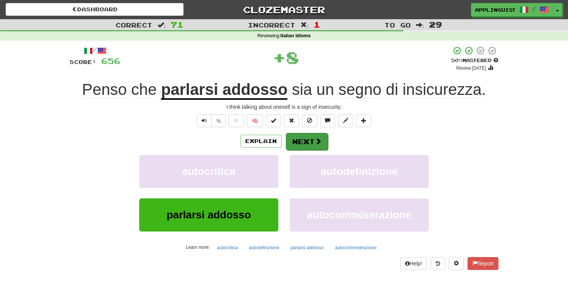
click at [305, 141] on button "Next" at bounding box center [307, 141] width 42 height 17
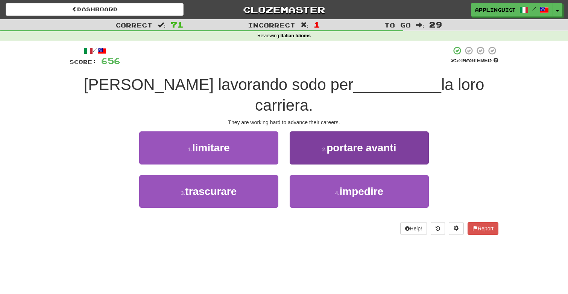
click at [315, 131] on button "2 . portare avanti" at bounding box center [359, 147] width 139 height 33
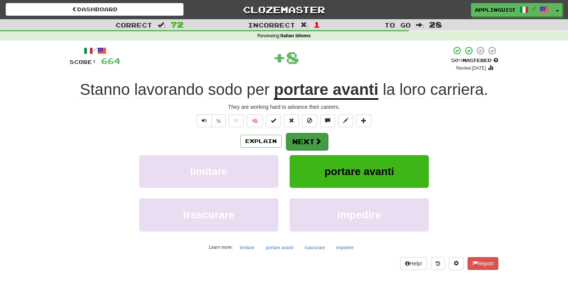
click at [308, 140] on button "Next" at bounding box center [307, 141] width 42 height 17
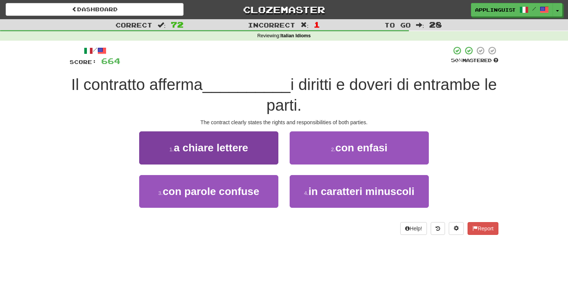
click at [257, 154] on button "1 . a chiare lettere" at bounding box center [208, 147] width 139 height 33
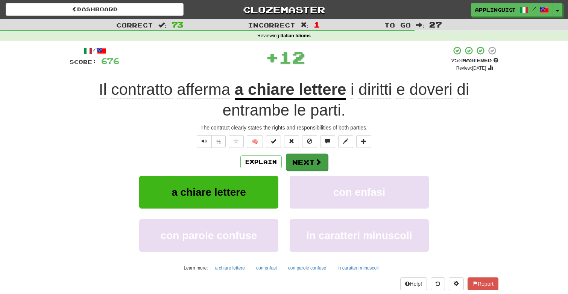
click at [303, 161] on button "Next" at bounding box center [307, 161] width 42 height 17
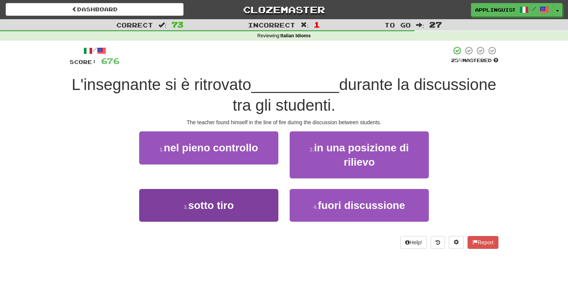
click at [255, 194] on button "3 . sotto tiro" at bounding box center [208, 205] width 139 height 33
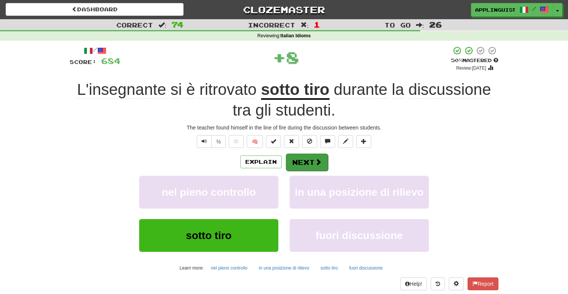
click at [304, 159] on button "Next" at bounding box center [307, 161] width 42 height 17
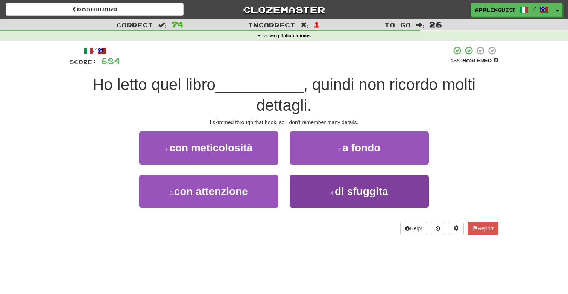
click at [333, 190] on small "4 ." at bounding box center [332, 193] width 5 height 6
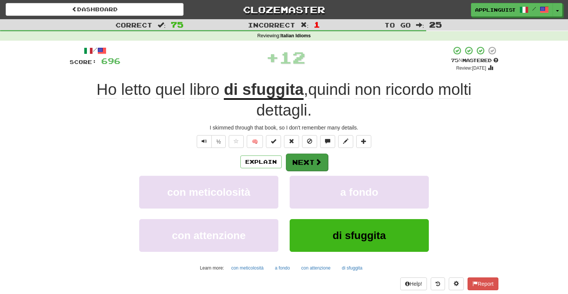
click at [300, 161] on button "Next" at bounding box center [307, 161] width 42 height 17
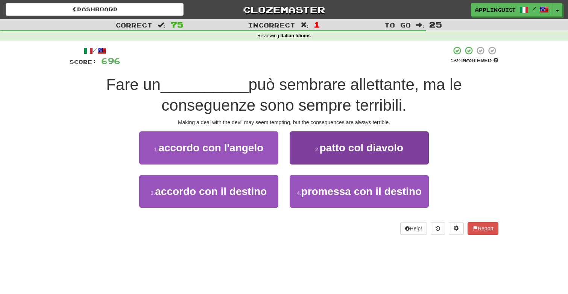
click at [321, 149] on span "patto col diavolo" at bounding box center [361, 148] width 83 height 12
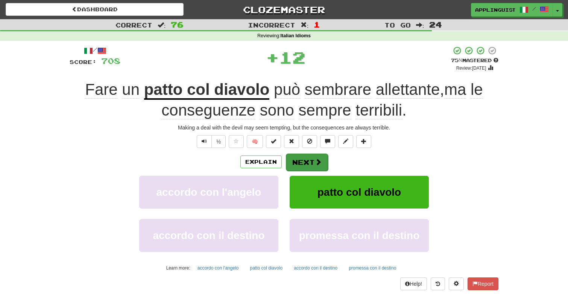
click at [302, 159] on button "Next" at bounding box center [307, 161] width 42 height 17
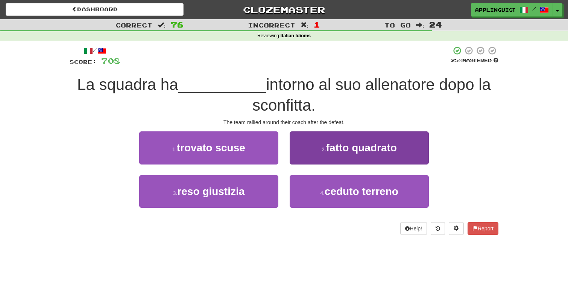
click at [337, 150] on span "fatto quadrato" at bounding box center [361, 148] width 71 height 12
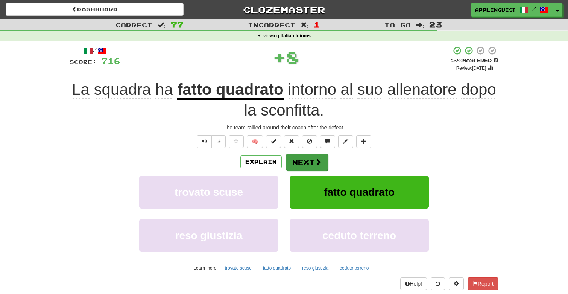
click at [313, 161] on button "Next" at bounding box center [307, 161] width 42 height 17
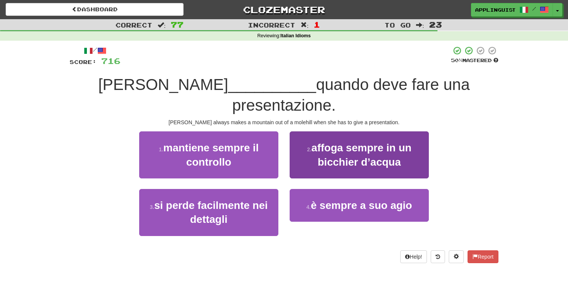
click at [321, 142] on span "affoga sempre in un bicchier d’acqua" at bounding box center [361, 155] width 100 height 26
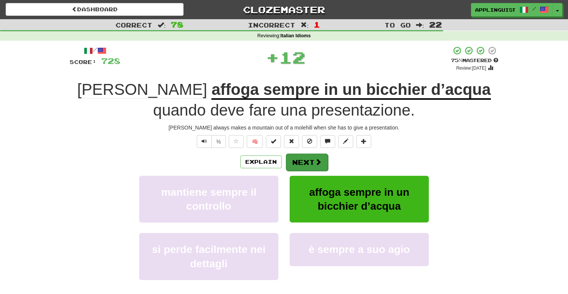
click at [311, 164] on button "Next" at bounding box center [307, 161] width 42 height 17
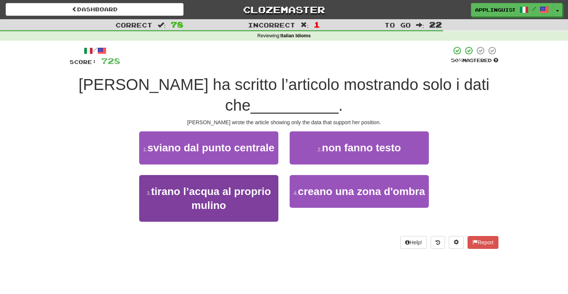
click at [254, 210] on button "3 . tirano l’acqua al proprio mulino" at bounding box center [208, 198] width 139 height 47
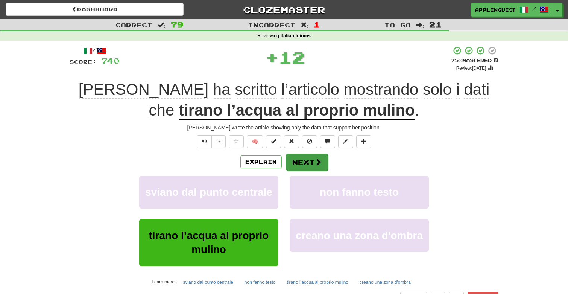
click at [311, 158] on button "Next" at bounding box center [307, 161] width 42 height 17
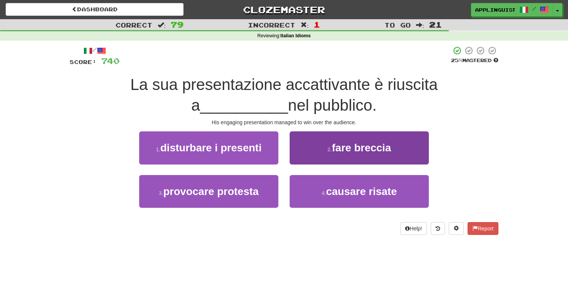
click at [328, 151] on small "2 ." at bounding box center [330, 149] width 5 height 6
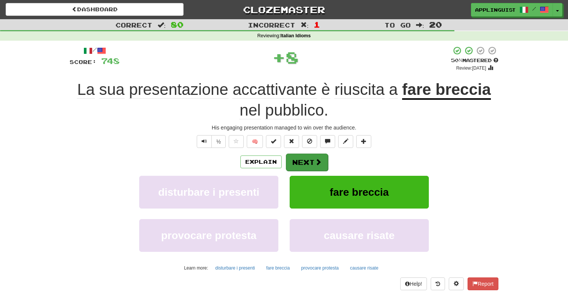
click at [313, 160] on button "Next" at bounding box center [307, 161] width 42 height 17
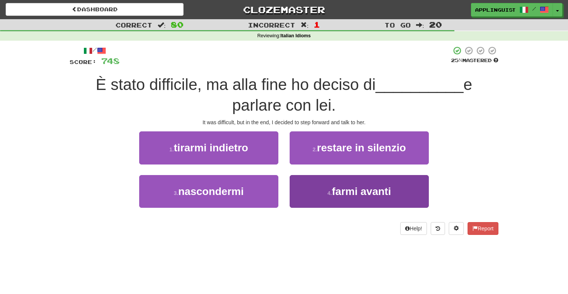
click at [331, 190] on small "4 ." at bounding box center [330, 193] width 5 height 6
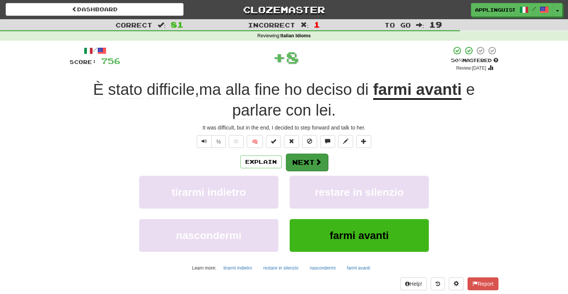
click at [311, 163] on button "Next" at bounding box center [307, 161] width 42 height 17
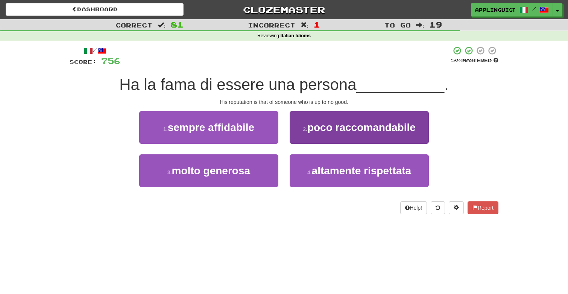
click at [311, 125] on span "poco raccomandabile" at bounding box center [361, 127] width 108 height 12
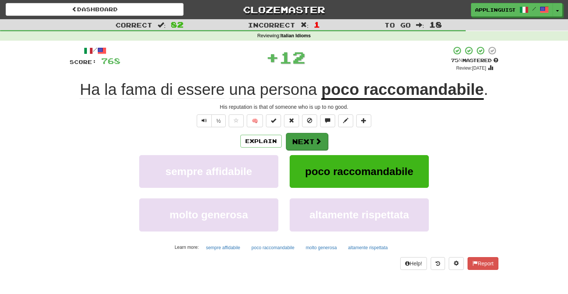
click at [312, 135] on button "Next" at bounding box center [307, 141] width 42 height 17
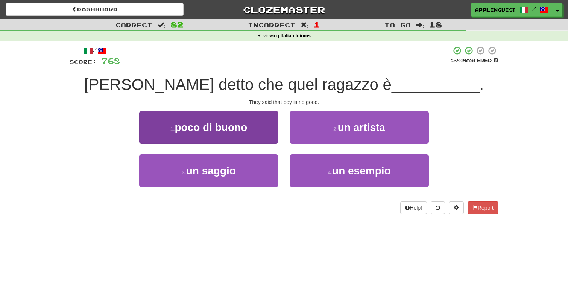
click at [231, 122] on span "poco di buono" at bounding box center [211, 127] width 73 height 12
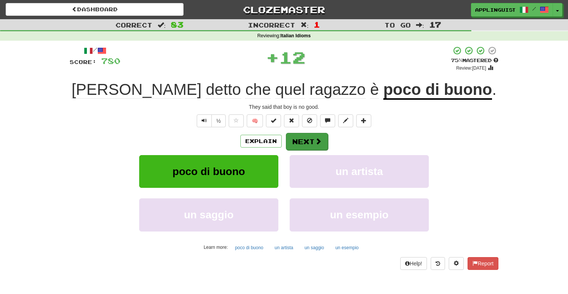
click at [302, 144] on button "Next" at bounding box center [307, 141] width 42 height 17
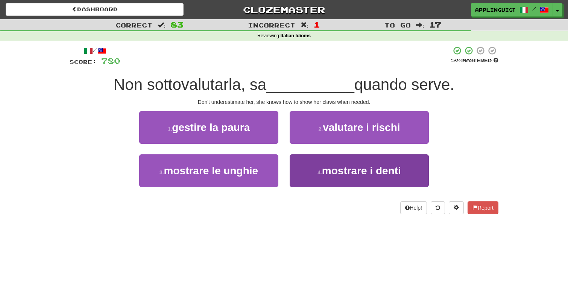
click at [320, 164] on button "4 . mostrare i denti" at bounding box center [359, 170] width 139 height 33
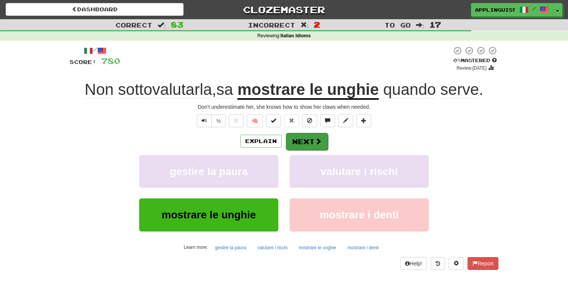
click at [308, 143] on button "Next" at bounding box center [307, 141] width 42 height 17
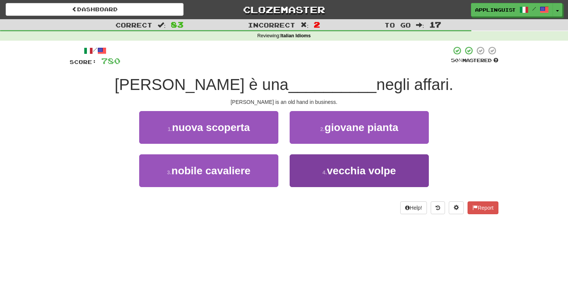
click at [324, 169] on small "4 ." at bounding box center [324, 172] width 5 height 6
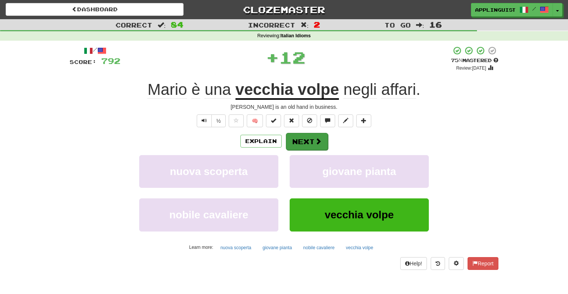
click at [310, 139] on button "Next" at bounding box center [307, 141] width 42 height 17
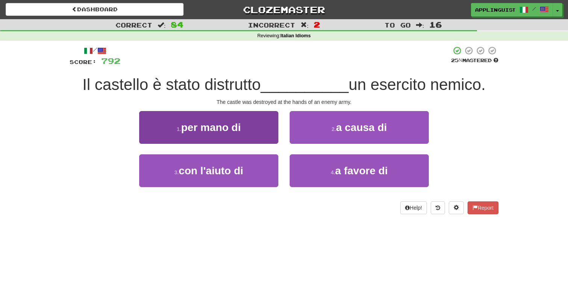
click at [258, 121] on button "1 . per mano di" at bounding box center [208, 127] width 139 height 33
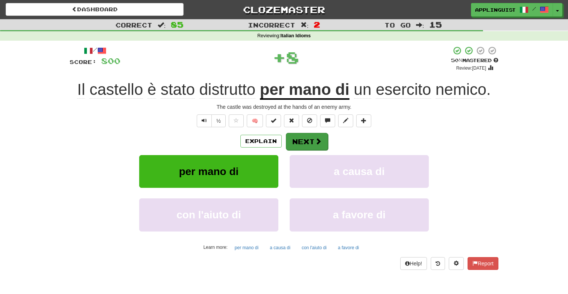
click at [309, 141] on button "Next" at bounding box center [307, 141] width 42 height 17
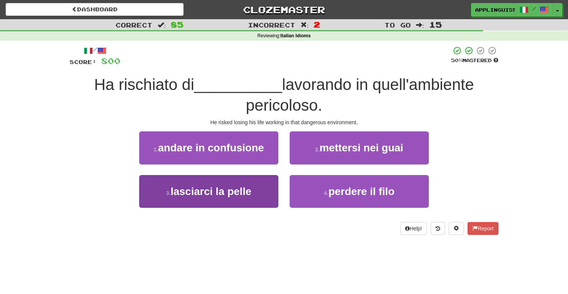
click at [261, 192] on button "3 . lasciarci la pelle" at bounding box center [208, 191] width 139 height 33
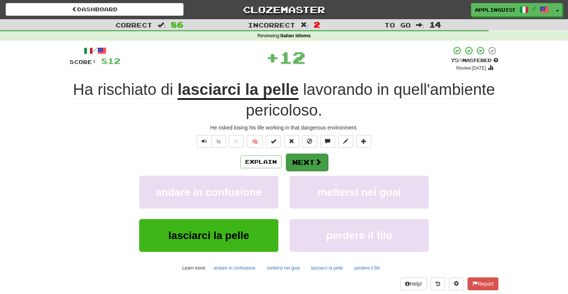
click at [315, 156] on button "Next" at bounding box center [307, 161] width 42 height 17
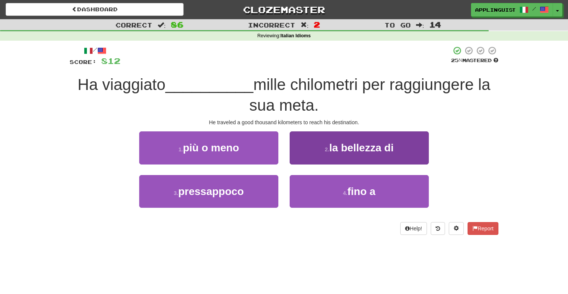
click at [334, 148] on span "la bellezza di" at bounding box center [361, 148] width 64 height 12
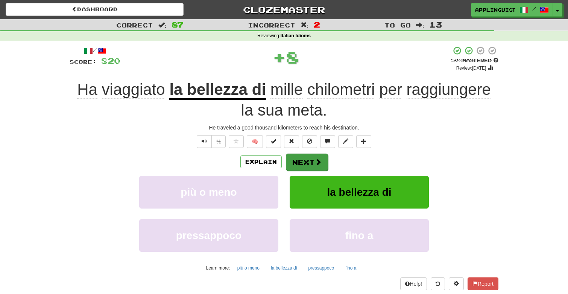
click at [314, 159] on button "Next" at bounding box center [307, 161] width 42 height 17
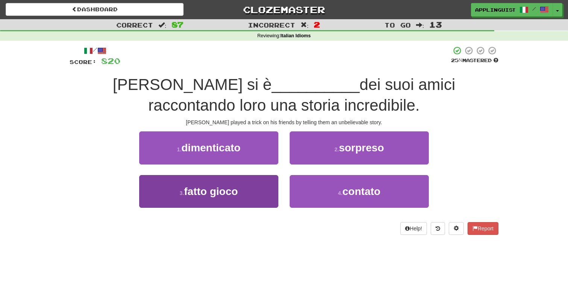
click at [250, 183] on button "3 . fatto gioco" at bounding box center [208, 191] width 139 height 33
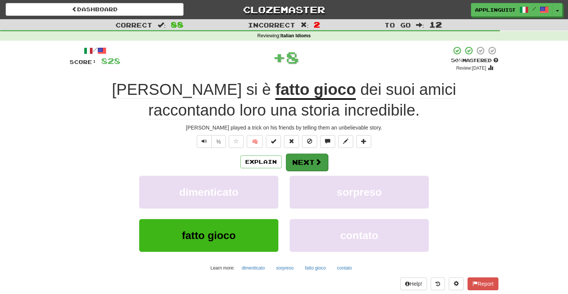
click at [294, 161] on button "Next" at bounding box center [307, 161] width 42 height 17
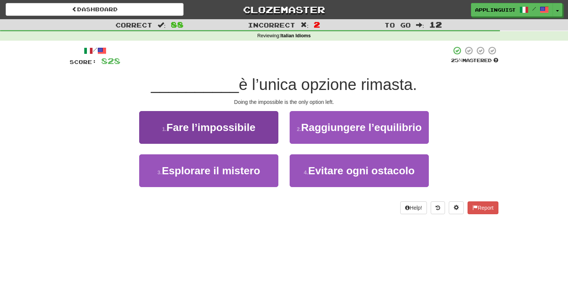
click at [225, 128] on span "Fare l’impossibile" at bounding box center [211, 127] width 89 height 12
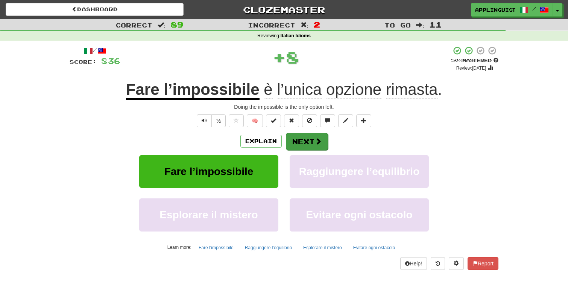
click at [295, 139] on button "Next" at bounding box center [307, 141] width 42 height 17
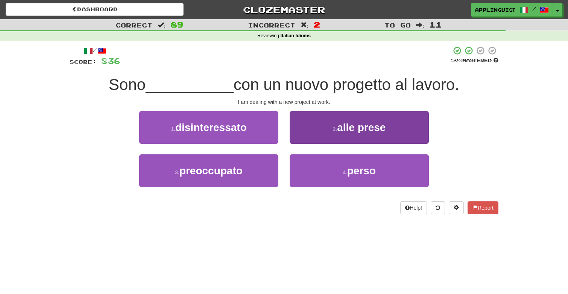
click at [323, 115] on button "2 . alle prese" at bounding box center [359, 127] width 139 height 33
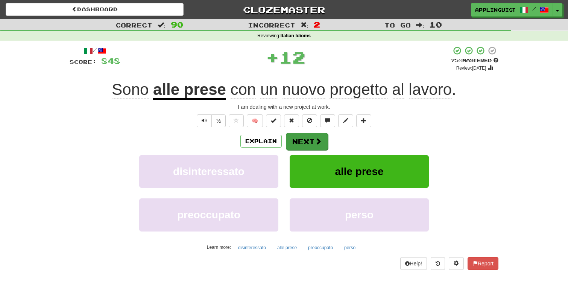
click at [306, 143] on button "Next" at bounding box center [307, 141] width 42 height 17
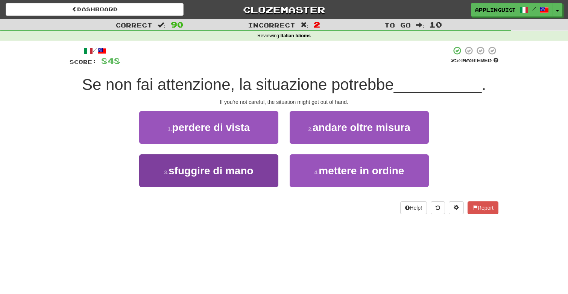
click at [258, 169] on button "3 . sfuggire di mano" at bounding box center [208, 170] width 139 height 33
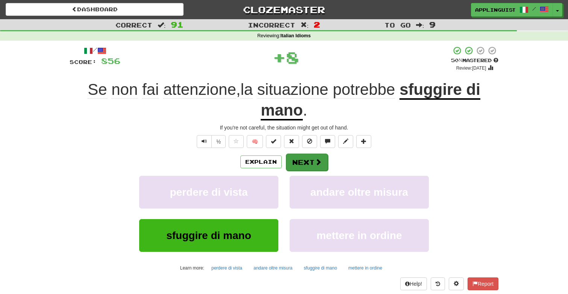
click at [298, 157] on button "Next" at bounding box center [307, 161] width 42 height 17
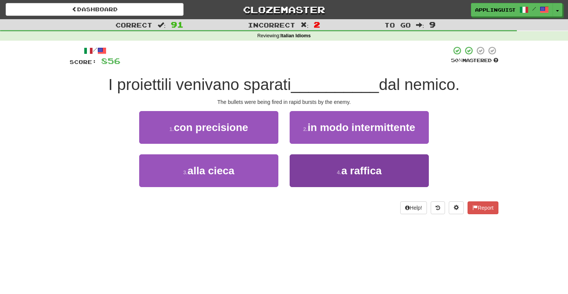
click at [338, 167] on button "4 . a raffica" at bounding box center [359, 170] width 139 height 33
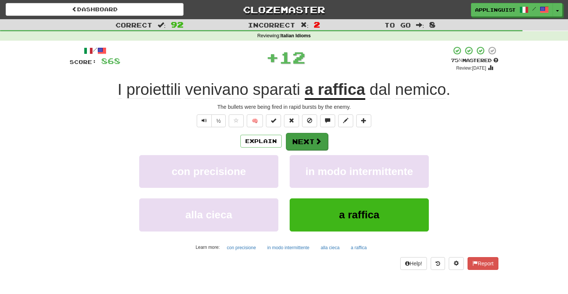
click at [315, 141] on span at bounding box center [318, 141] width 7 height 7
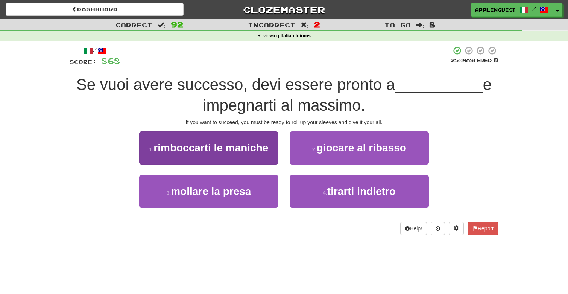
click at [251, 150] on span "rimboccarti le maniche" at bounding box center [210, 148] width 115 height 12
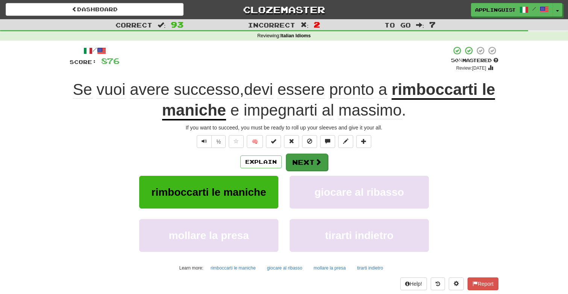
click at [304, 160] on button "Next" at bounding box center [307, 161] width 42 height 17
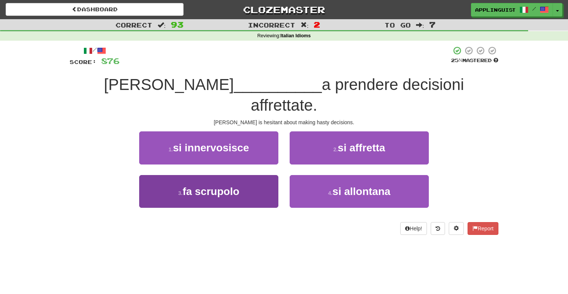
click at [244, 175] on button "3 . fa scrupolo" at bounding box center [208, 191] width 139 height 33
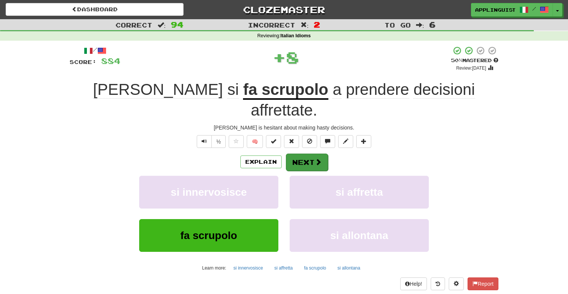
click at [299, 153] on button "Next" at bounding box center [307, 161] width 42 height 17
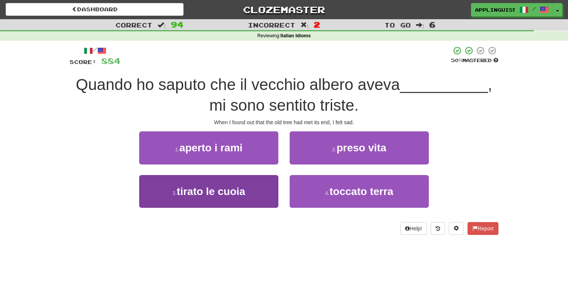
click at [253, 200] on button "3 . tirato le cuoia" at bounding box center [208, 191] width 139 height 33
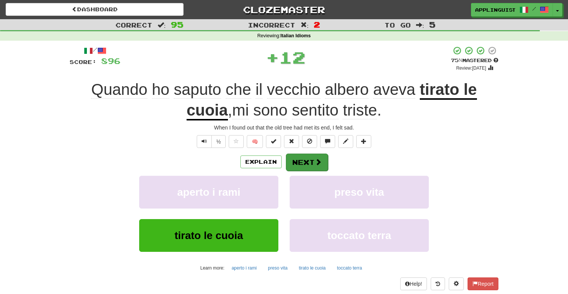
click at [293, 158] on button "Next" at bounding box center [307, 161] width 42 height 17
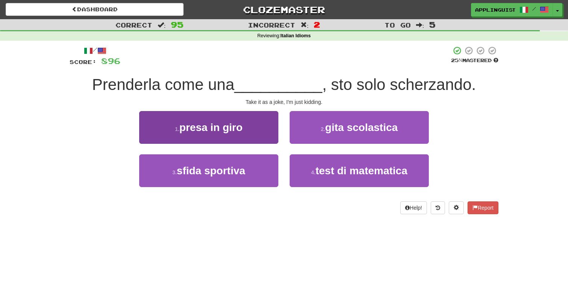
click at [252, 128] on button "1 . presa in giro" at bounding box center [208, 127] width 139 height 33
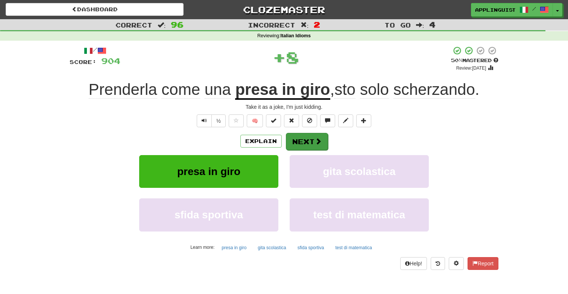
click at [299, 142] on button "Next" at bounding box center [307, 141] width 42 height 17
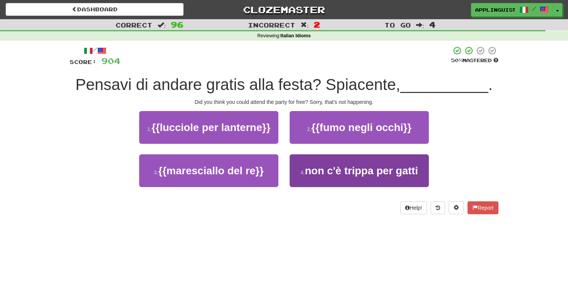
click at [303, 171] on small "4 ." at bounding box center [302, 172] width 5 height 6
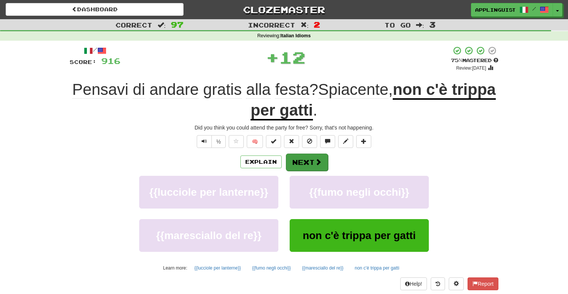
click at [293, 160] on button "Next" at bounding box center [307, 161] width 42 height 17
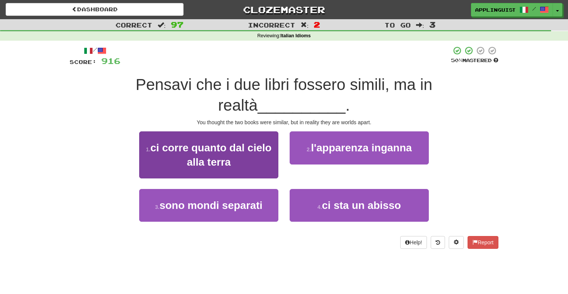
click at [238, 141] on button "1 . ci corre quanto dal cielo alla terra" at bounding box center [208, 154] width 139 height 47
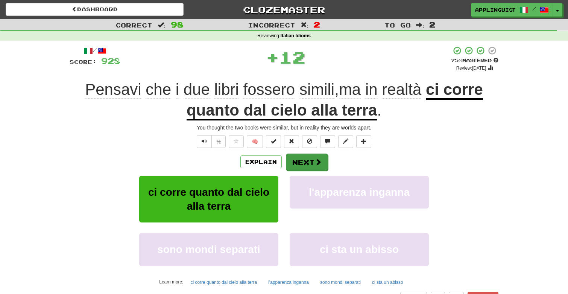
click at [313, 162] on button "Next" at bounding box center [307, 161] width 42 height 17
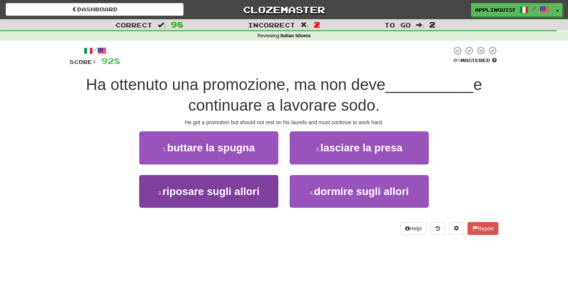
click at [231, 196] on button "3 . riposare sugli allori" at bounding box center [208, 191] width 139 height 33
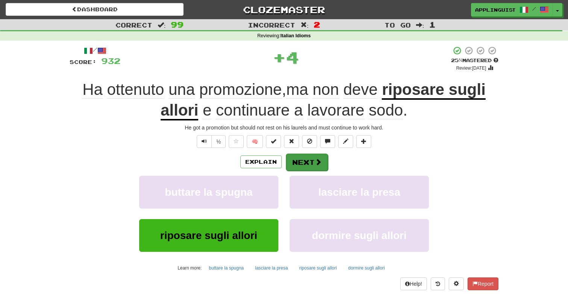
click at [296, 159] on button "Next" at bounding box center [307, 161] width 42 height 17
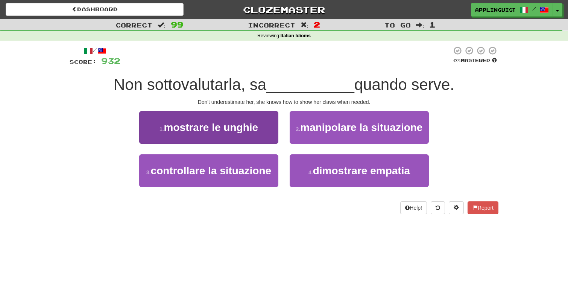
click at [236, 128] on span "mostrare le unghie" at bounding box center [211, 127] width 94 height 12
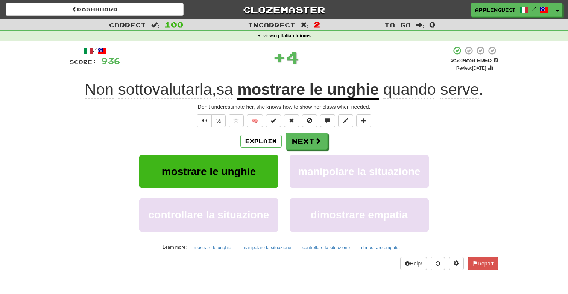
click at [243, 170] on span "mostrare le unghie" at bounding box center [209, 171] width 94 height 12
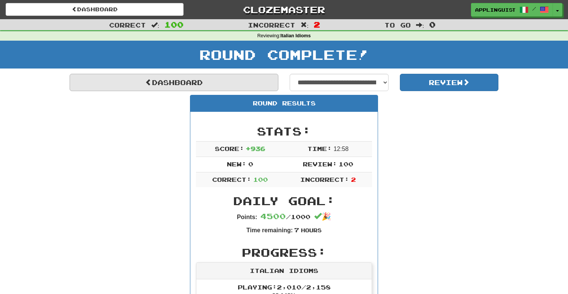
click at [228, 81] on link "Dashboard" at bounding box center [174, 82] width 209 height 17
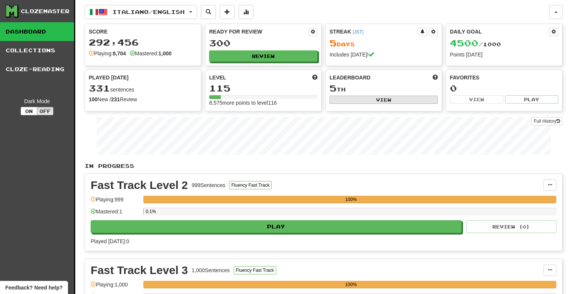
click at [378, 99] on button "View" at bounding box center [383, 100] width 108 height 8
select select "**********"
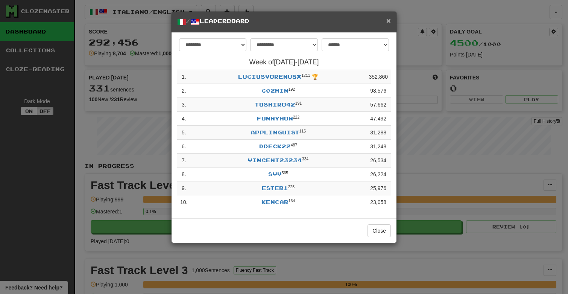
click at [387, 18] on span "×" at bounding box center [388, 20] width 5 height 9
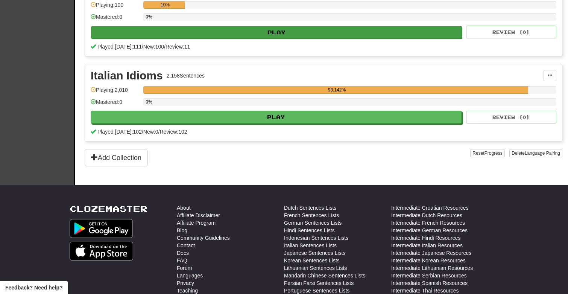
scroll to position [533, 0]
